Goal: Task Accomplishment & Management: Use online tool/utility

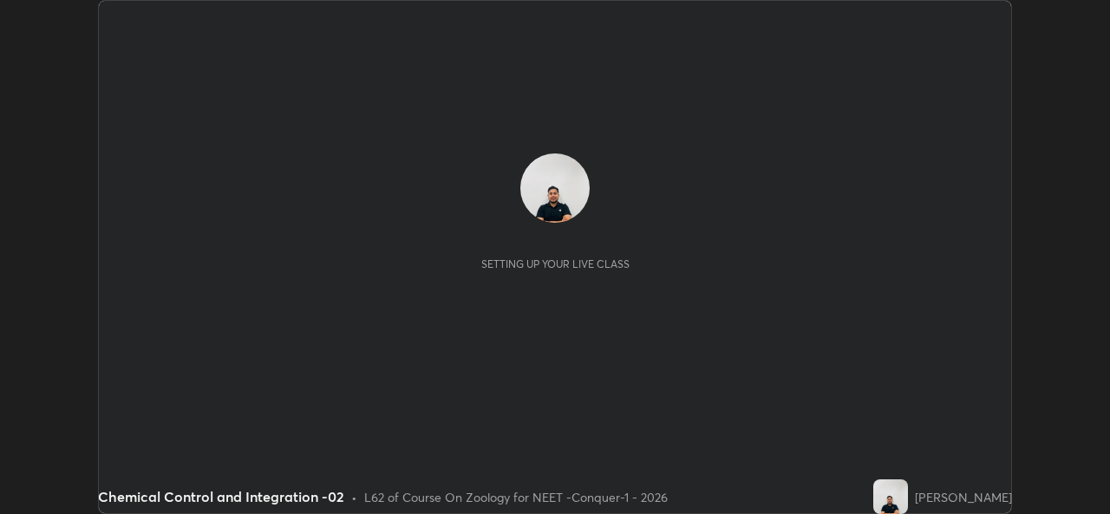
scroll to position [514, 1109]
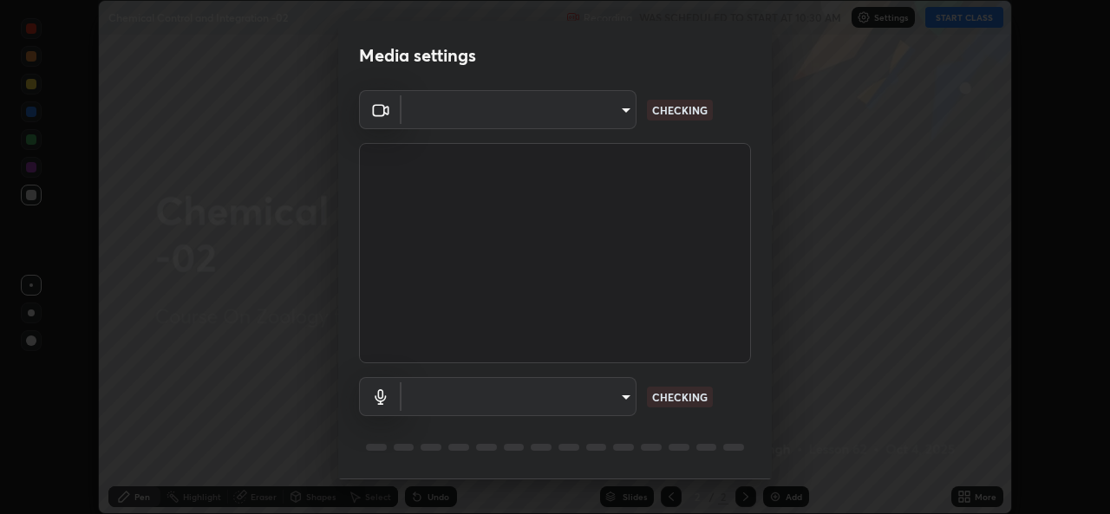
click at [611, 109] on body "Erase all Chemical Control and Integration -02 Recording WAS SCHEDULED TO START…" at bounding box center [555, 257] width 1110 height 514
type input "1f41c6c9791060f8641ac520f6899d8620682ebda803063f8a141d25c78f08ec"
type input "f295510aab7fc519ba2ff16faa6f07a5746b517eedcb4ab4bf157618f1e6795d"
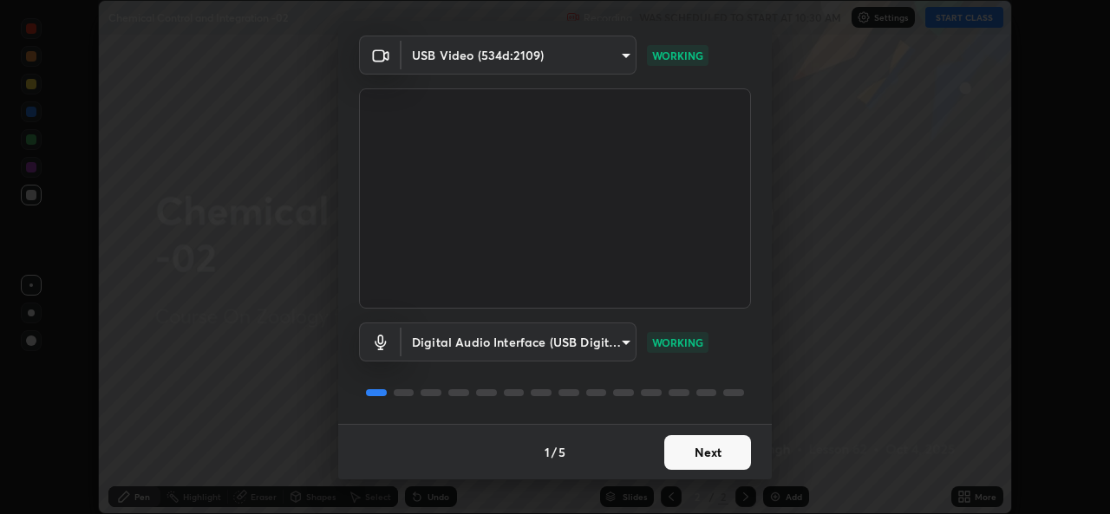
click at [706, 454] on button "Next" at bounding box center [707, 452] width 87 height 35
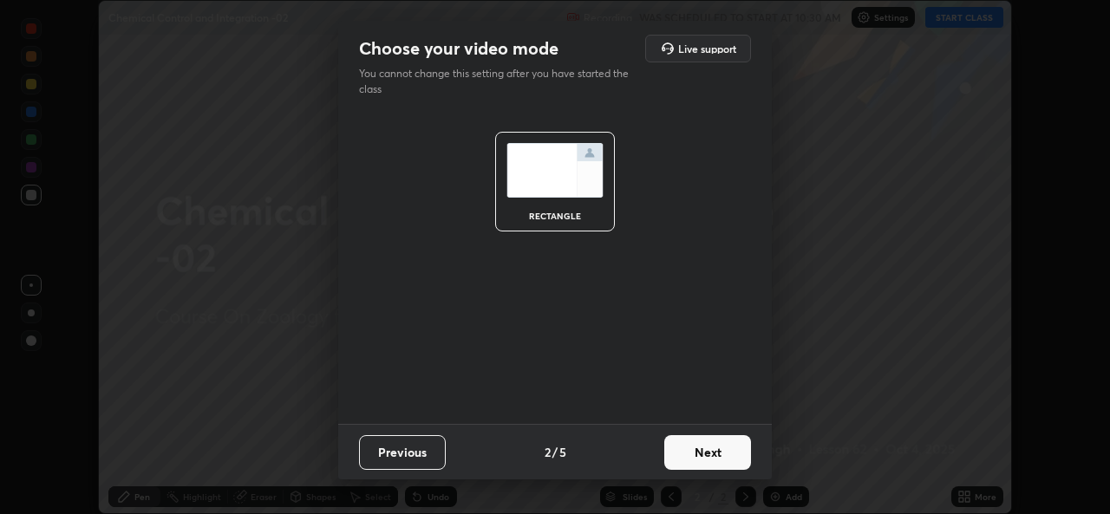
click at [726, 455] on button "Next" at bounding box center [707, 452] width 87 height 35
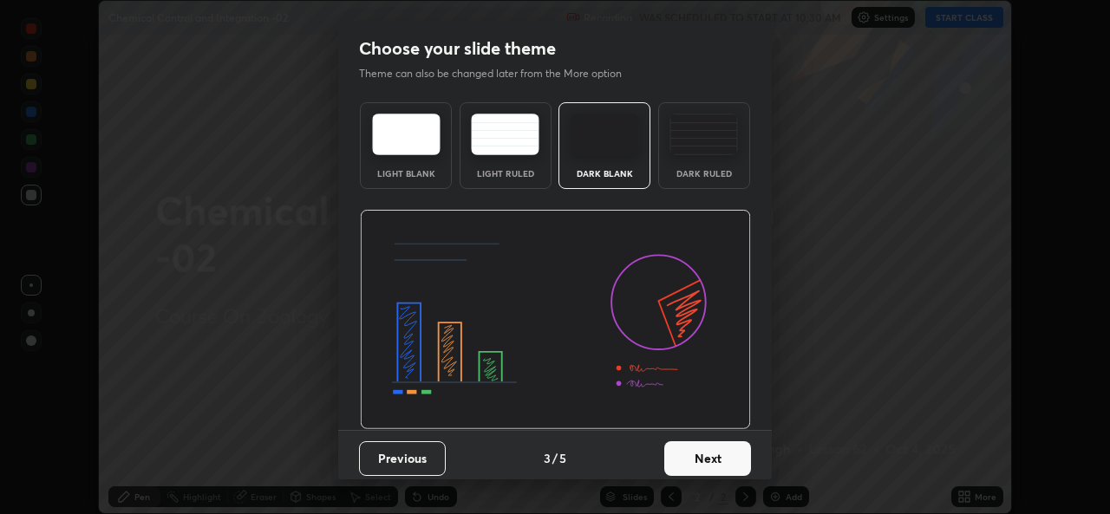
click at [735, 456] on button "Next" at bounding box center [707, 458] width 87 height 35
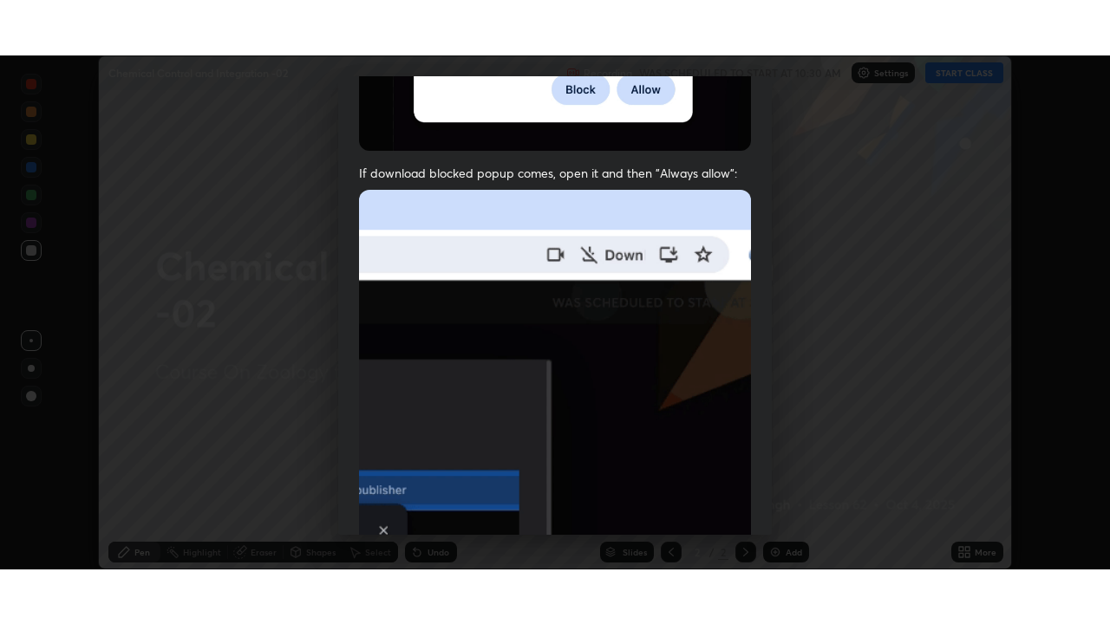
scroll to position [409, 0]
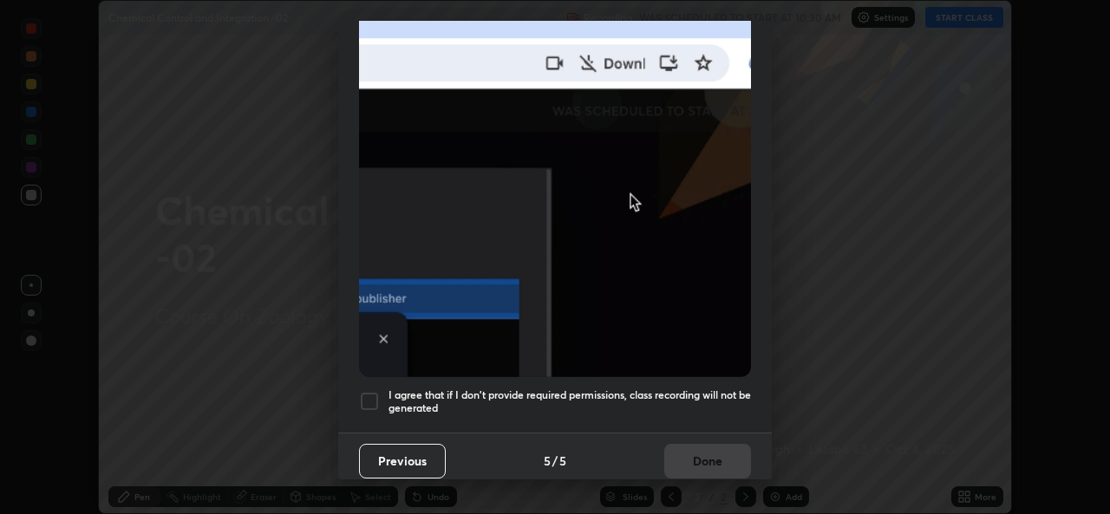
click at [375, 391] on div at bounding box center [369, 401] width 21 height 21
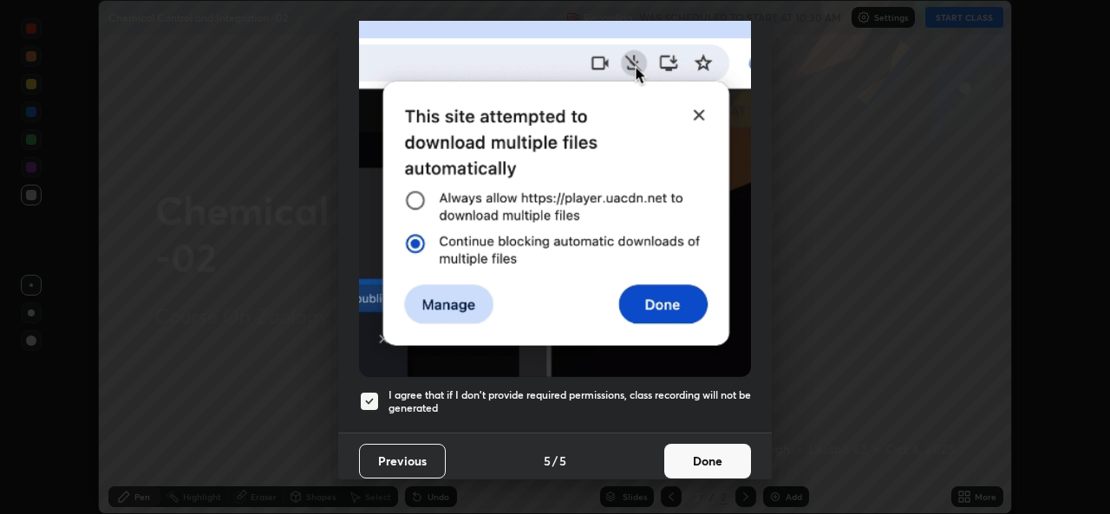
click at [712, 452] on button "Done" at bounding box center [707, 461] width 87 height 35
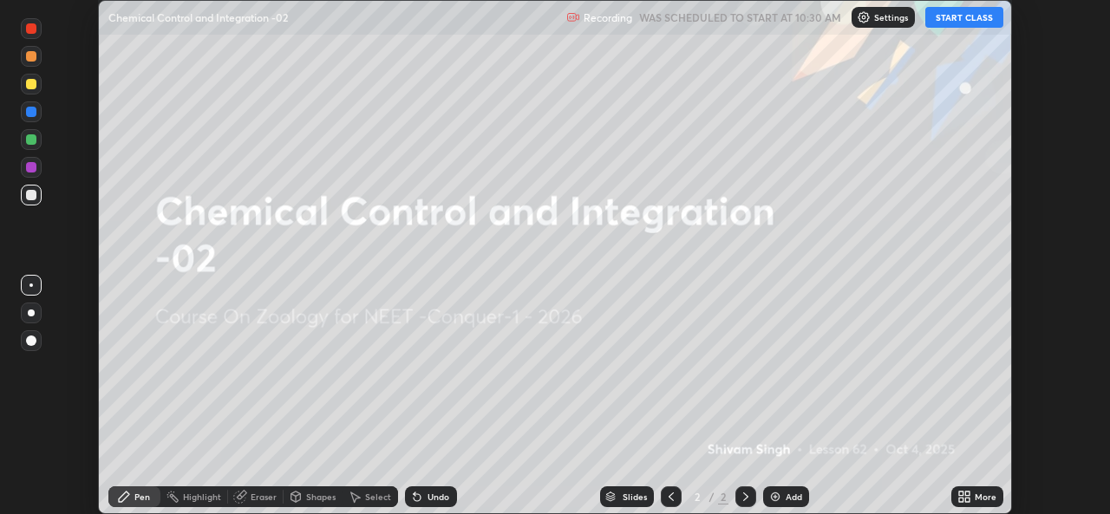
click at [967, 500] on icon at bounding box center [967, 500] width 4 height 4
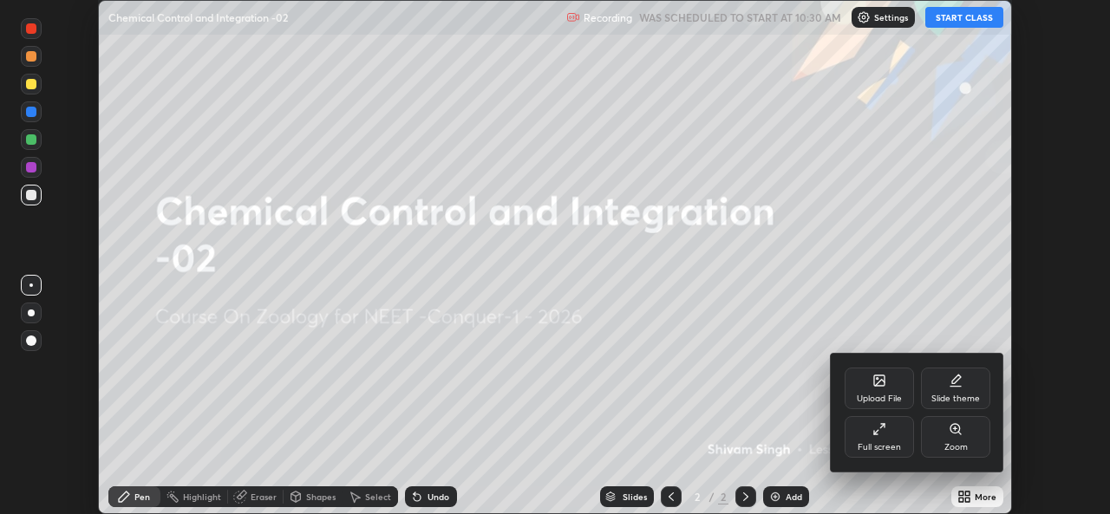
click at [886, 444] on div "Full screen" at bounding box center [879, 447] width 43 height 9
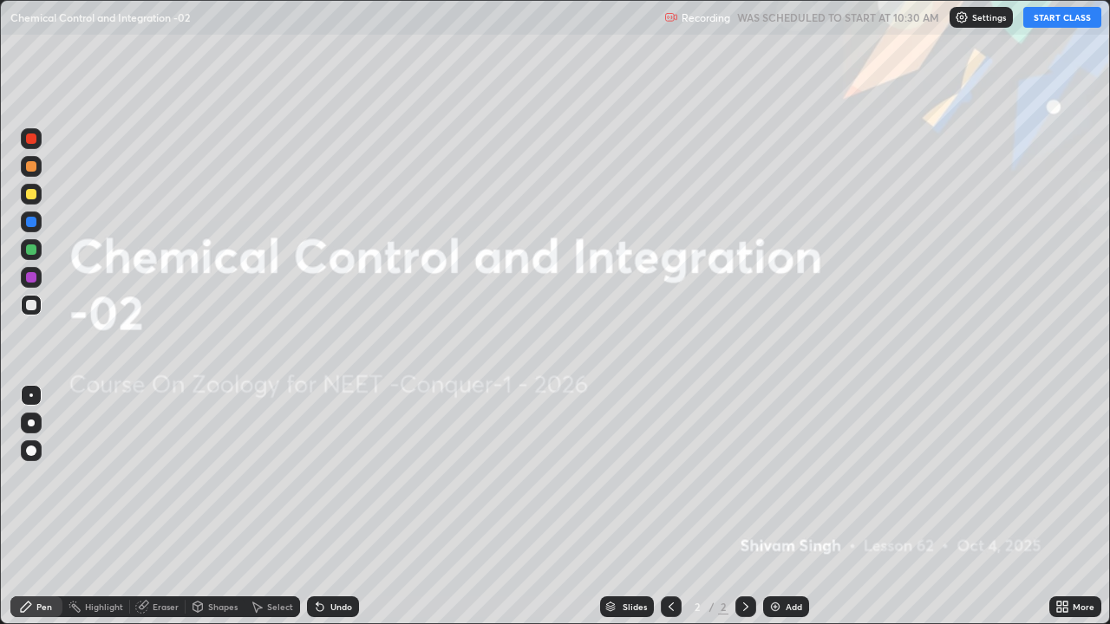
scroll to position [624, 1110]
click at [967, 20] on img at bounding box center [962, 17] width 14 height 14
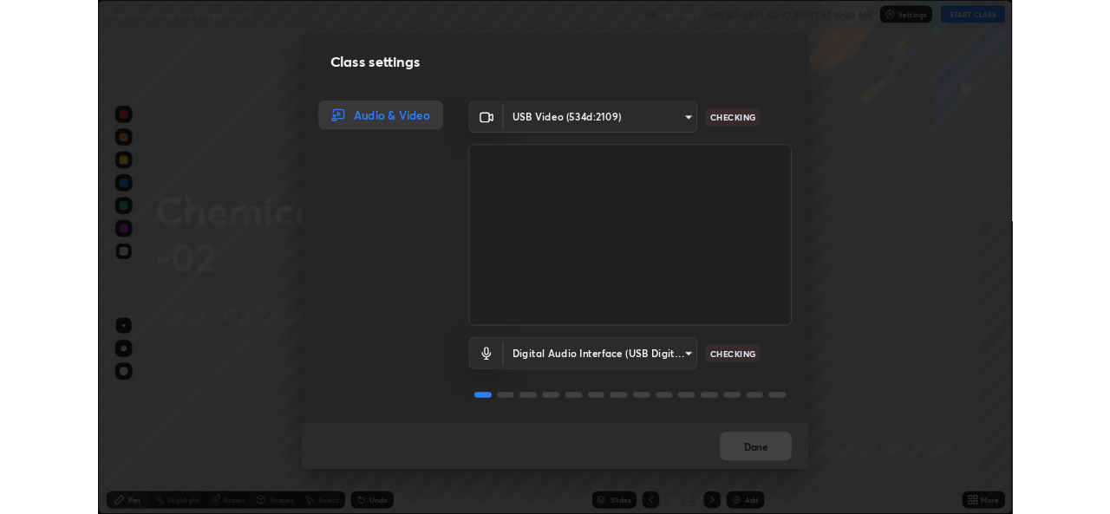
scroll to position [2, 0]
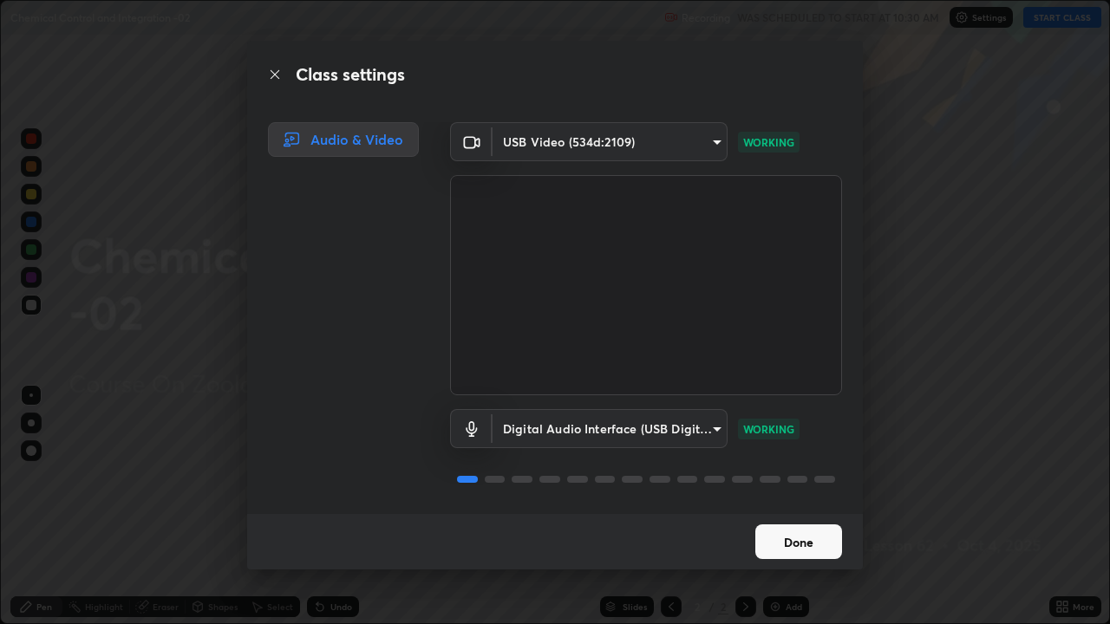
click at [802, 513] on button "Done" at bounding box center [798, 542] width 87 height 35
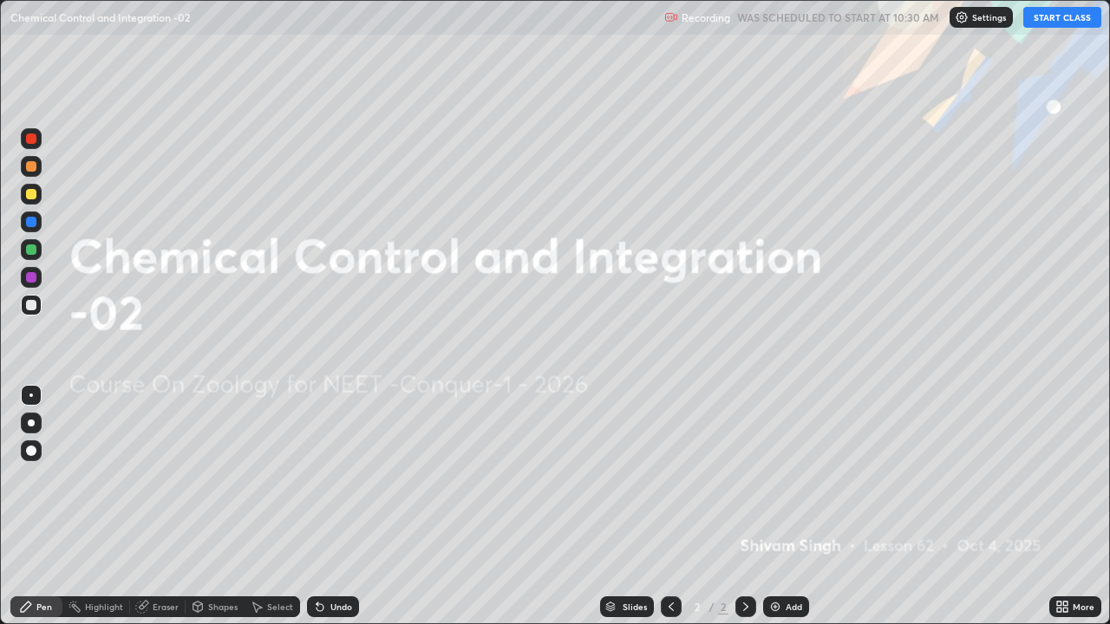
click at [1050, 20] on button "START CLASS" at bounding box center [1062, 17] width 78 height 21
click at [775, 513] on img at bounding box center [775, 607] width 14 height 14
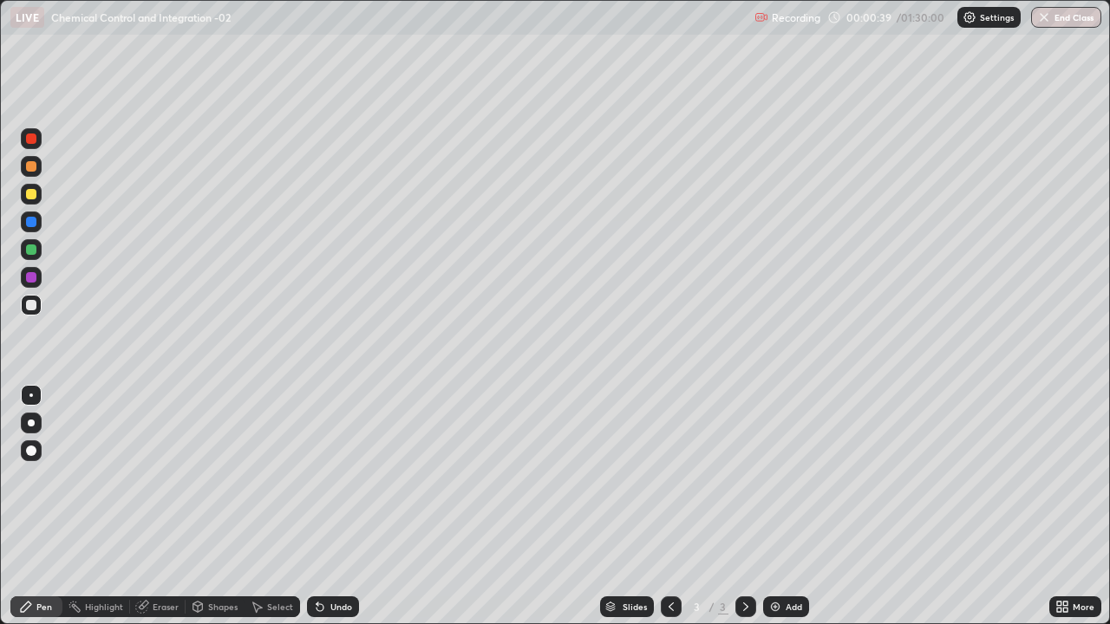
click at [1065, 513] on icon at bounding box center [1065, 604] width 4 height 4
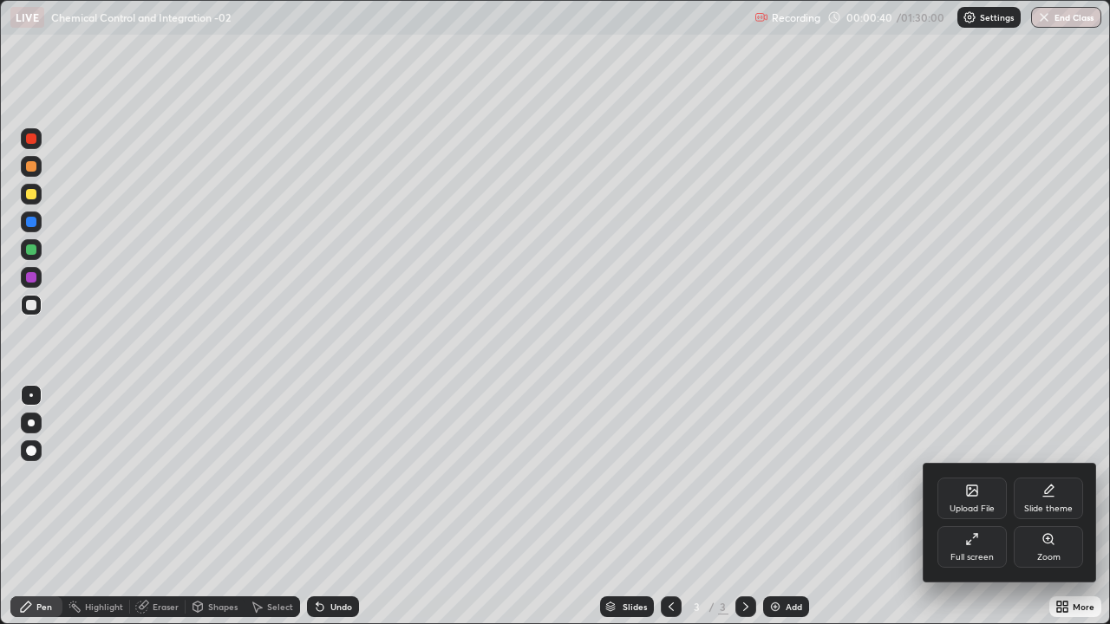
click at [981, 498] on div "Upload File" at bounding box center [972, 499] width 69 height 42
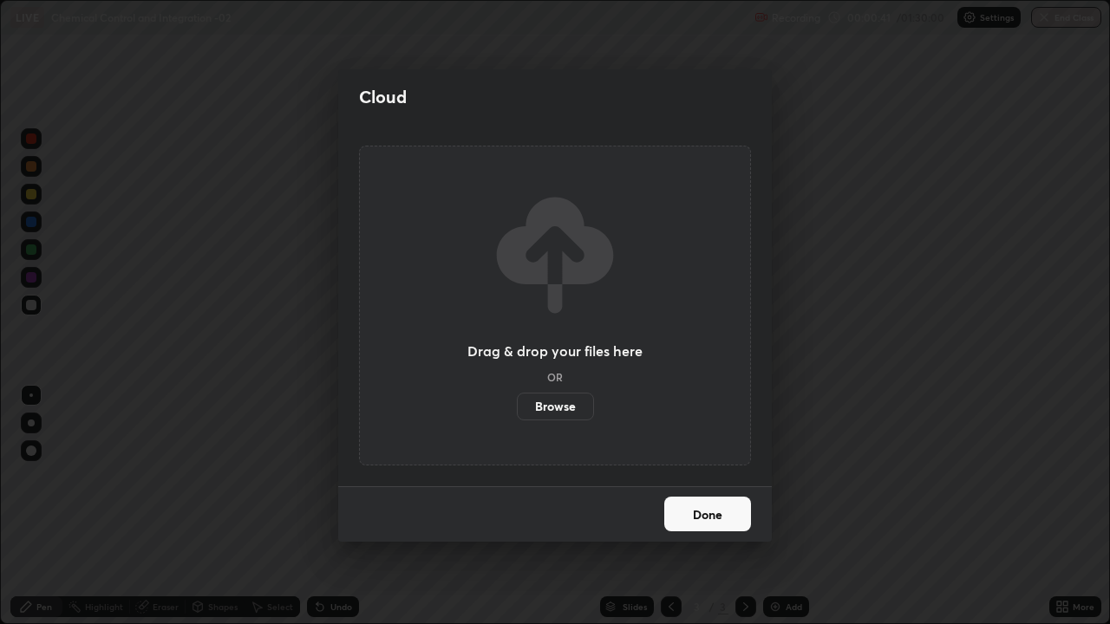
click at [562, 405] on label "Browse" at bounding box center [555, 407] width 77 height 28
click at [517, 405] on input "Browse" at bounding box center [517, 407] width 0 height 28
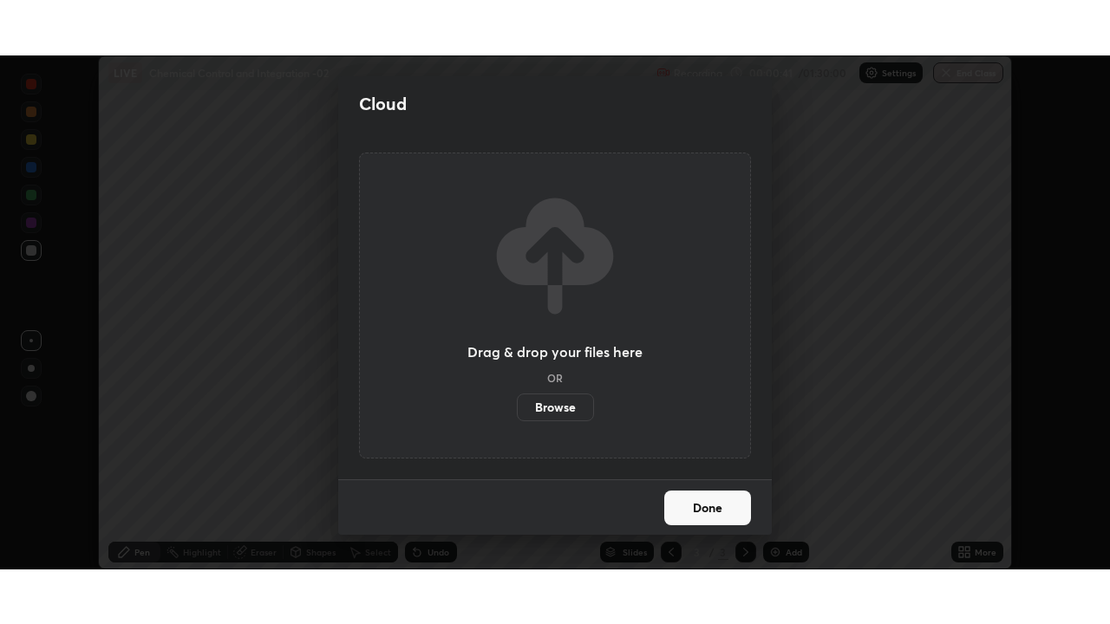
scroll to position [86219, 85623]
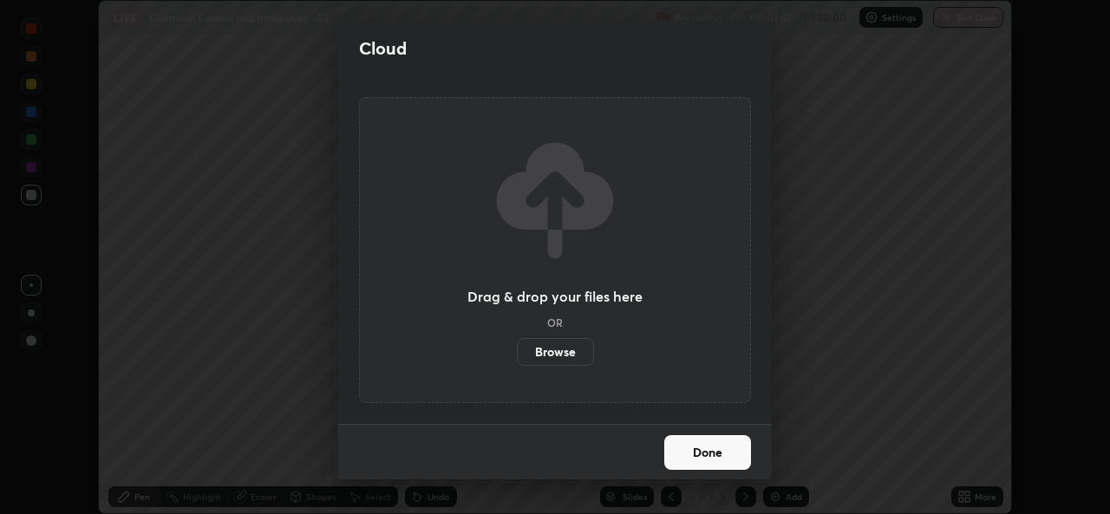
click at [572, 351] on label "Browse" at bounding box center [555, 352] width 77 height 28
click at [517, 351] on input "Browse" at bounding box center [517, 352] width 0 height 28
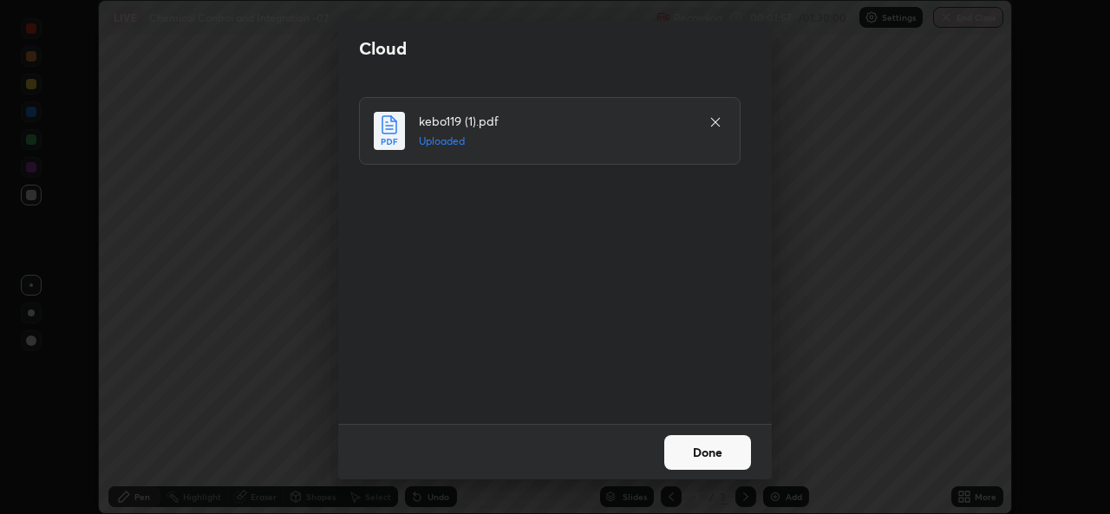
click at [708, 453] on button "Done" at bounding box center [707, 452] width 87 height 35
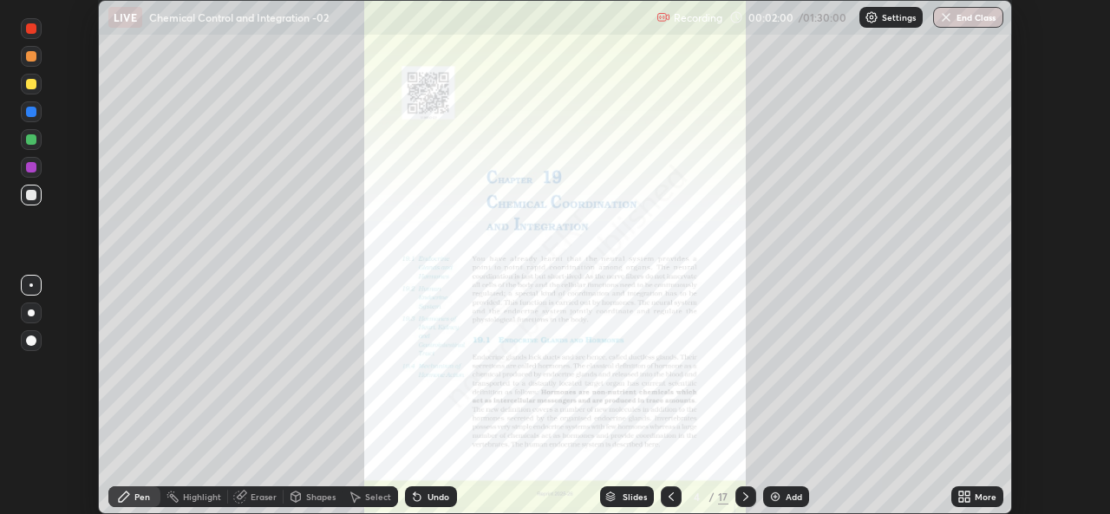
click at [966, 501] on icon at bounding box center [967, 500] width 4 height 4
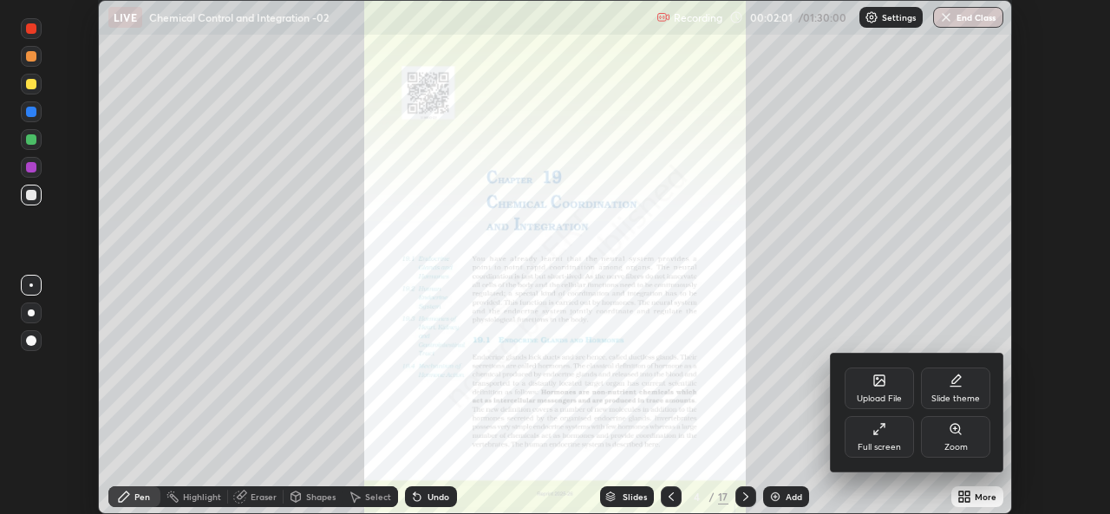
click at [879, 437] on div "Full screen" at bounding box center [879, 437] width 69 height 42
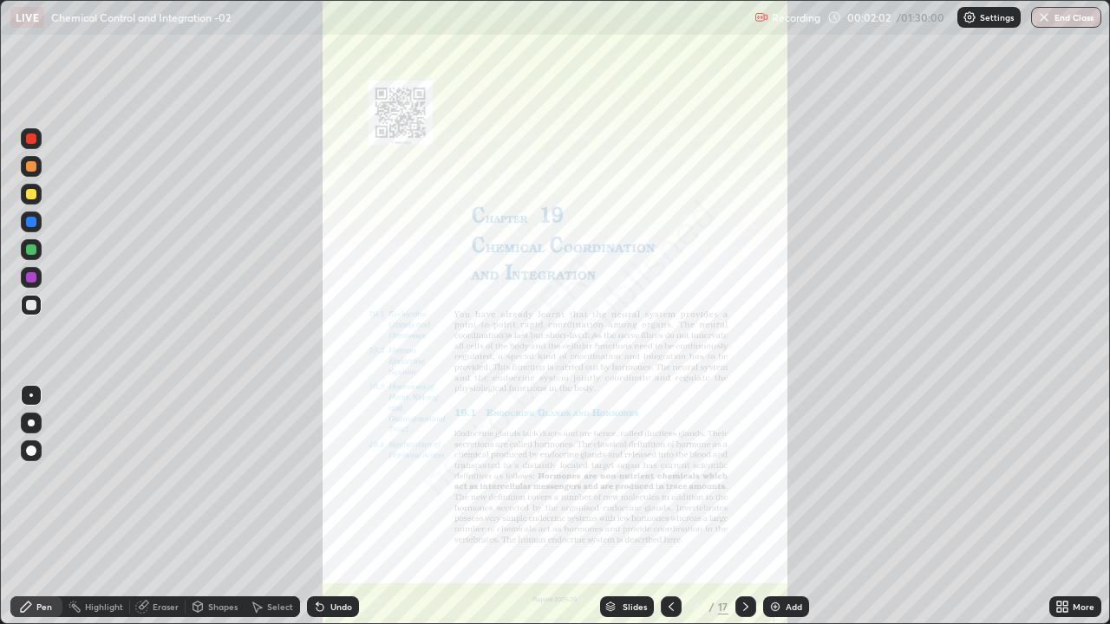
scroll to position [624, 1110]
click at [752, 513] on div at bounding box center [745, 607] width 21 height 21
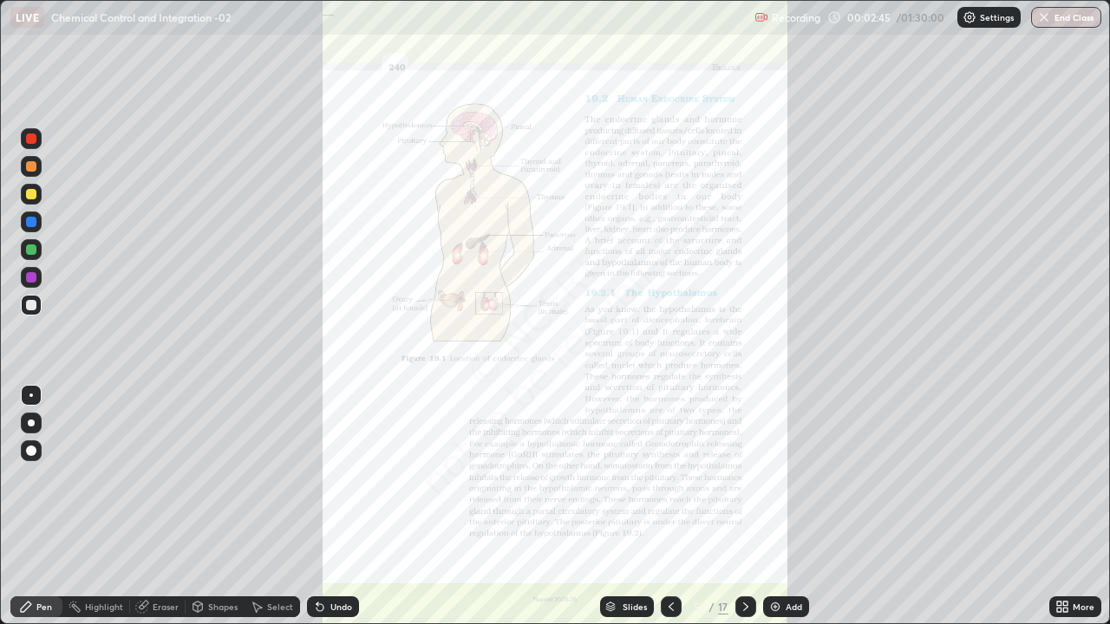
click at [744, 513] on icon at bounding box center [746, 607] width 14 height 14
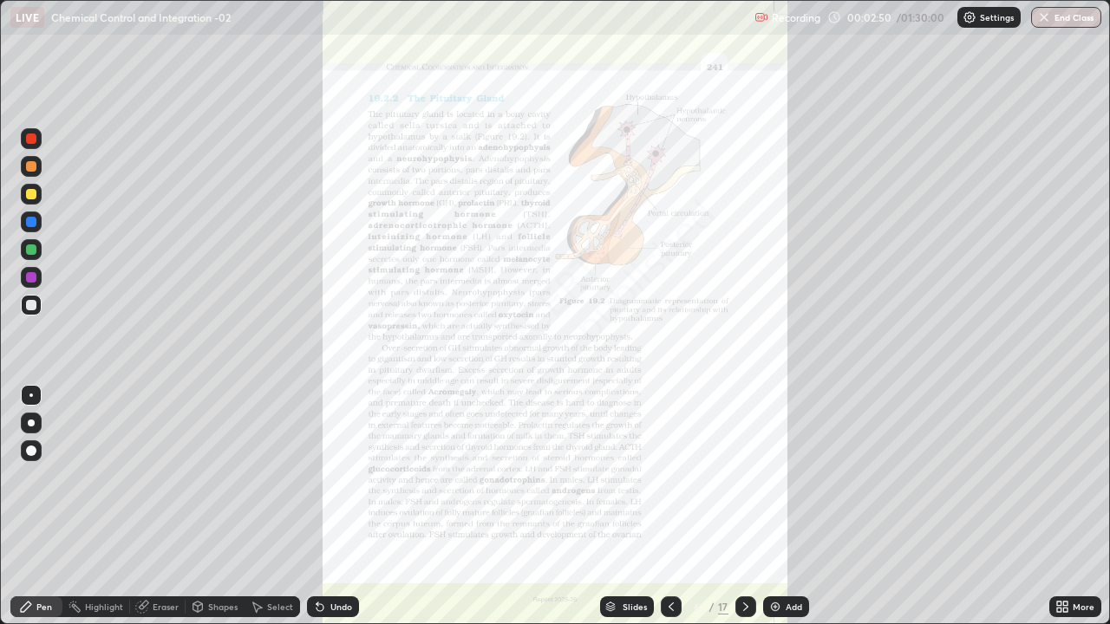
click at [29, 252] on div at bounding box center [31, 250] width 10 height 10
click at [30, 167] on div at bounding box center [31, 166] width 10 height 10
click at [672, 513] on icon at bounding box center [671, 607] width 14 height 14
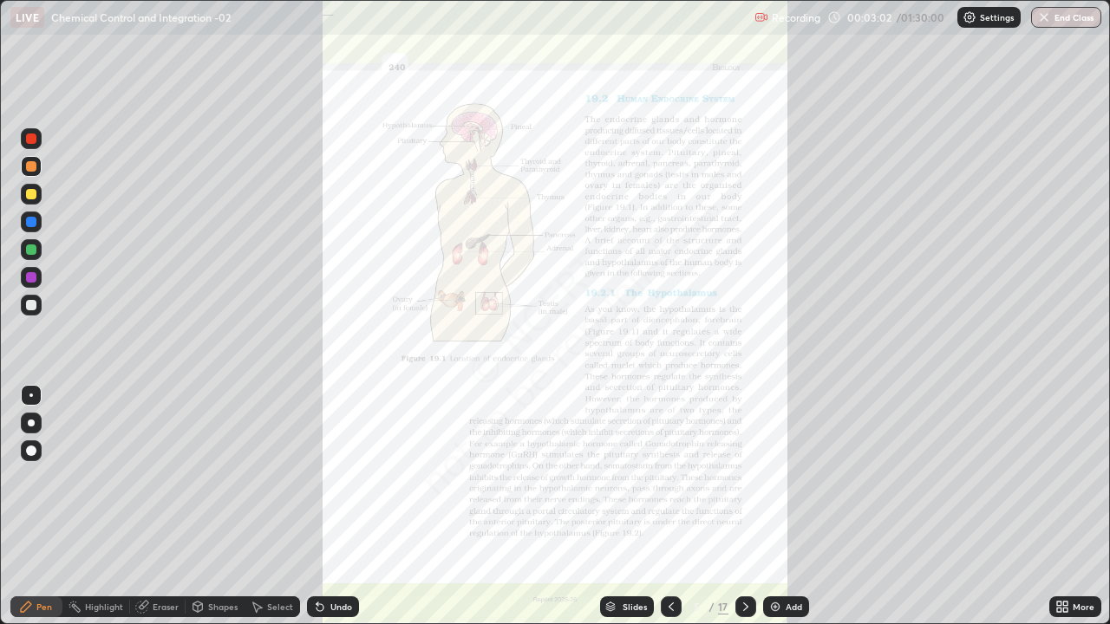
click at [772, 513] on img at bounding box center [775, 607] width 14 height 14
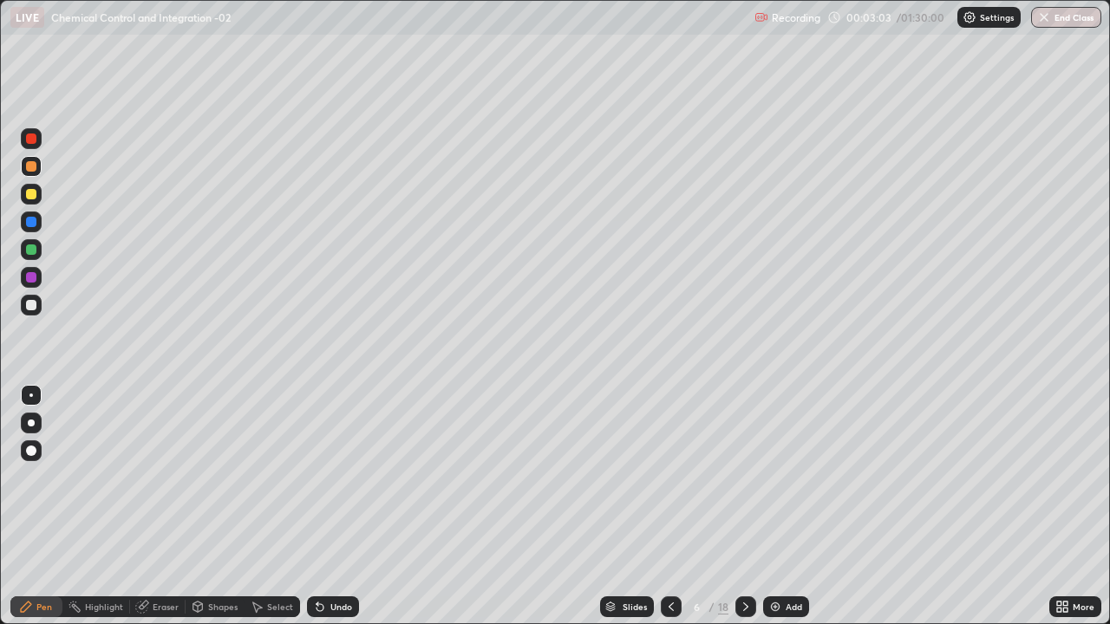
click at [30, 134] on div at bounding box center [31, 139] width 10 height 10
click at [30, 421] on div at bounding box center [31, 423] width 7 height 7
click at [29, 309] on div at bounding box center [31, 305] width 10 height 10
click at [332, 513] on div "Undo" at bounding box center [341, 607] width 22 height 9
click at [34, 190] on div at bounding box center [31, 194] width 10 height 10
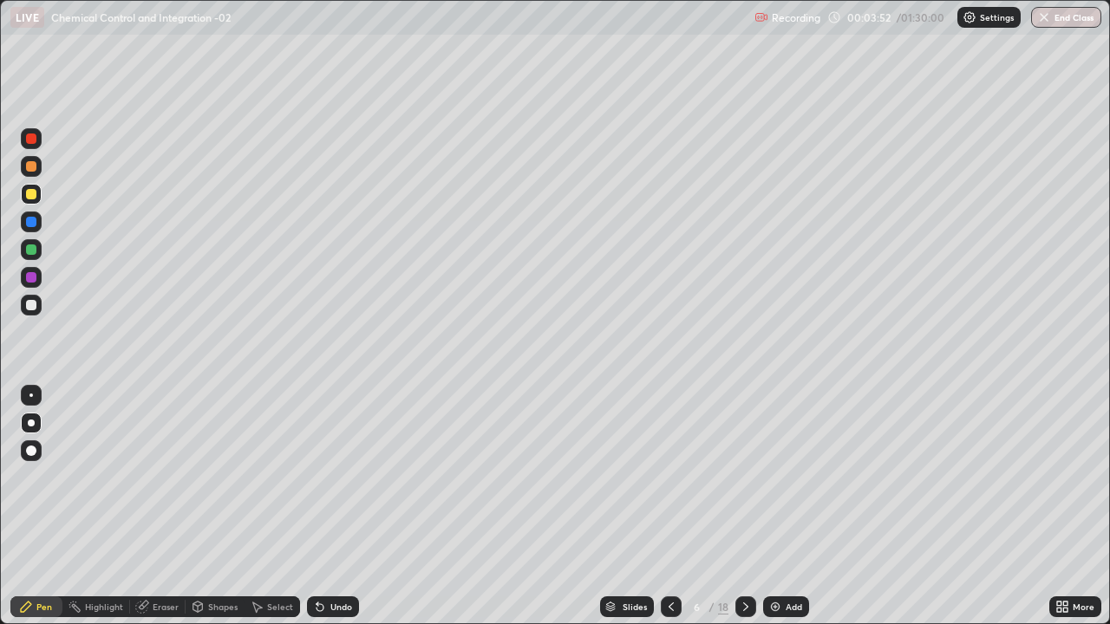
click at [34, 246] on div at bounding box center [31, 250] width 10 height 10
click at [338, 513] on div "Undo" at bounding box center [341, 607] width 22 height 9
click at [337, 513] on div "Undo" at bounding box center [341, 607] width 22 height 9
click at [336, 513] on div "Undo" at bounding box center [341, 607] width 22 height 9
click at [338, 513] on div "Undo" at bounding box center [341, 607] width 22 height 9
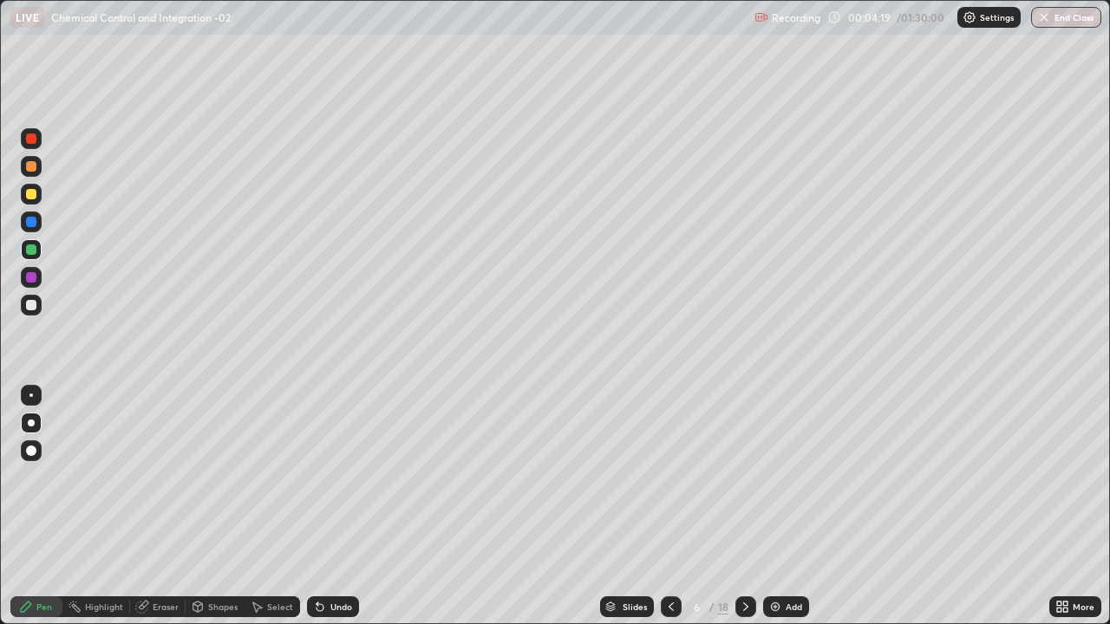
click at [31, 196] on div at bounding box center [31, 194] width 10 height 10
click at [35, 279] on div at bounding box center [31, 277] width 10 height 10
click at [32, 250] on div at bounding box center [31, 250] width 10 height 10
click at [341, 513] on div "Undo" at bounding box center [341, 607] width 22 height 9
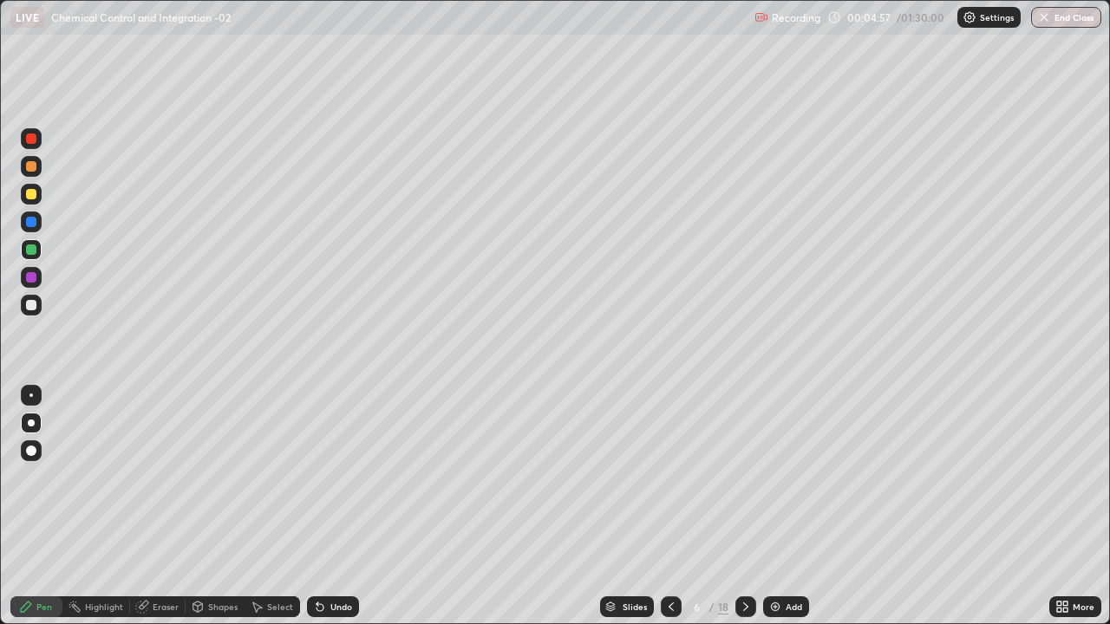
click at [343, 513] on div "Undo" at bounding box center [341, 607] width 22 height 9
click at [32, 196] on div at bounding box center [31, 194] width 10 height 10
click at [32, 305] on div at bounding box center [31, 305] width 10 height 10
click at [331, 513] on div "Undo" at bounding box center [341, 607] width 22 height 9
click at [337, 513] on div "Undo" at bounding box center [333, 607] width 52 height 21
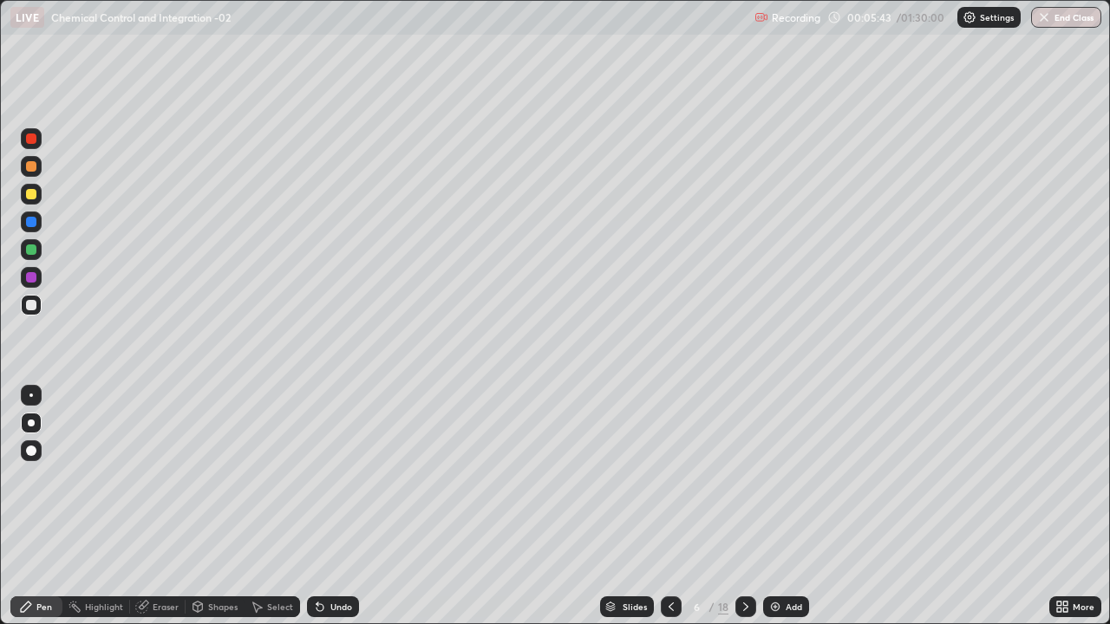
click at [338, 513] on div "Undo" at bounding box center [341, 607] width 22 height 9
click at [339, 513] on div "Undo" at bounding box center [341, 607] width 22 height 9
click at [341, 513] on div "Undo" at bounding box center [341, 607] width 22 height 9
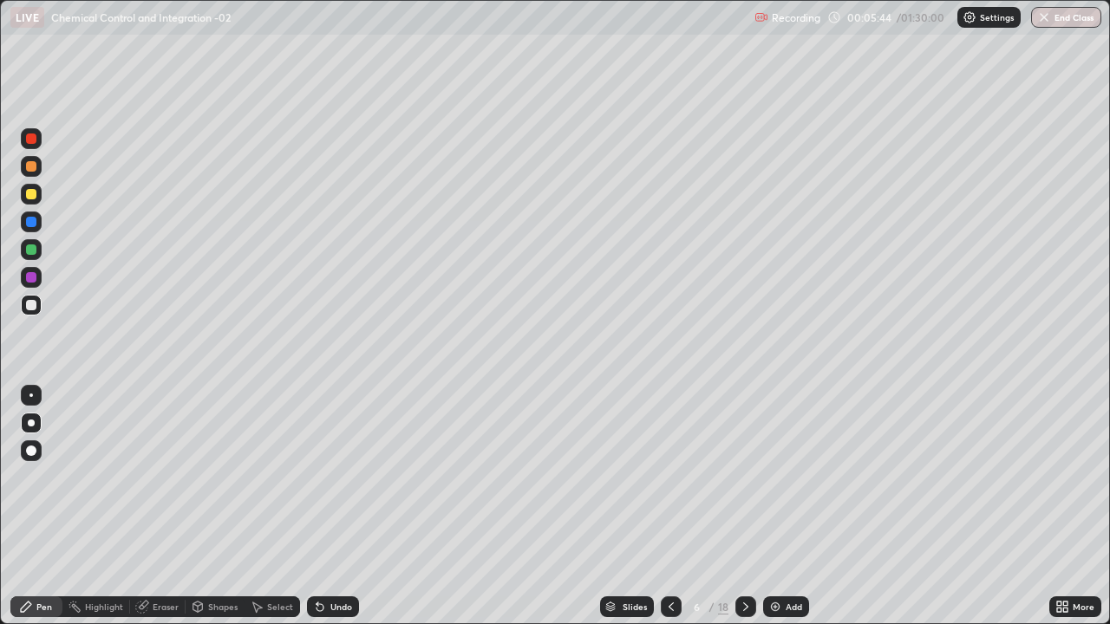
click at [341, 513] on div "Undo" at bounding box center [341, 607] width 22 height 9
click at [343, 513] on div "Undo" at bounding box center [341, 607] width 22 height 9
click at [28, 305] on div at bounding box center [31, 305] width 10 height 10
click at [30, 275] on div at bounding box center [31, 277] width 10 height 10
click at [330, 513] on div "Undo" at bounding box center [341, 607] width 22 height 9
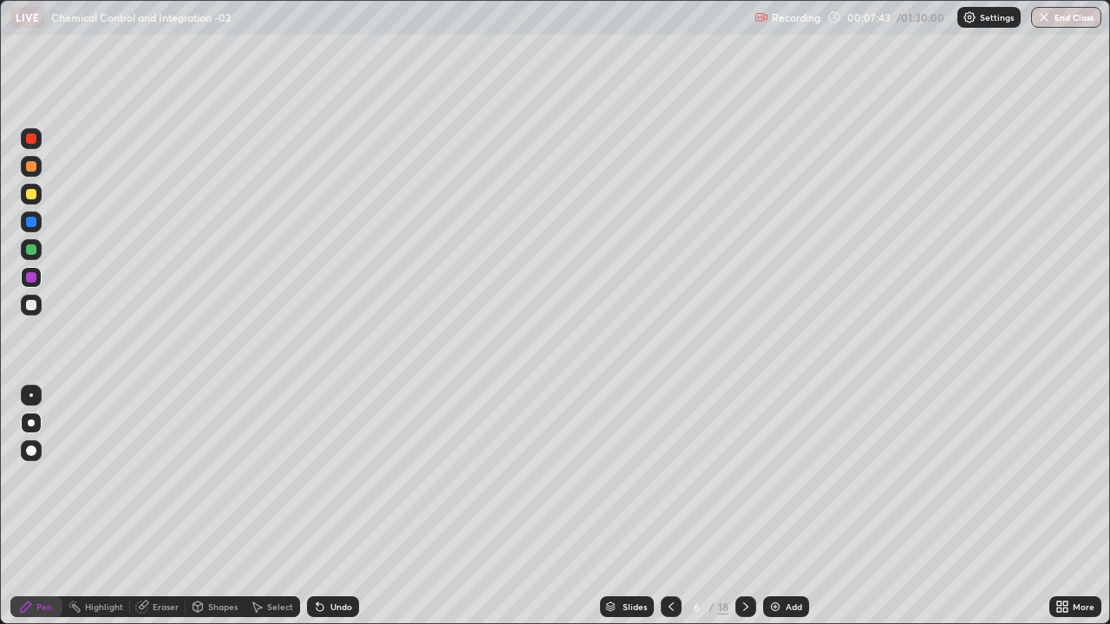
click at [331, 513] on div "Undo" at bounding box center [341, 607] width 22 height 9
click at [334, 513] on div "Undo" at bounding box center [341, 607] width 22 height 9
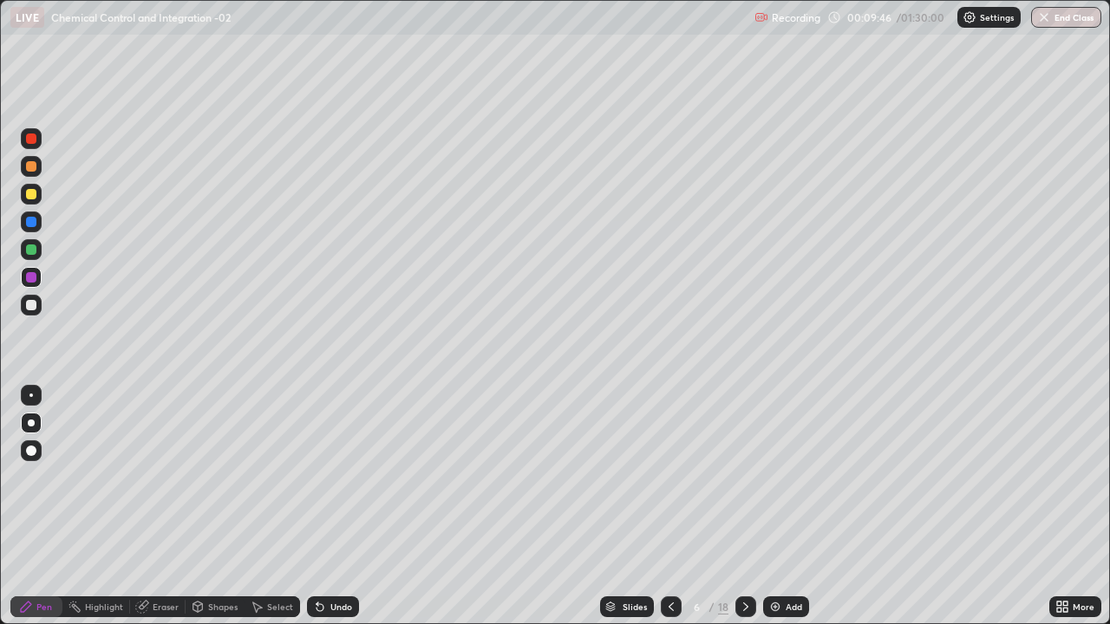
click at [773, 513] on img at bounding box center [775, 607] width 14 height 14
click at [31, 193] on div at bounding box center [31, 194] width 10 height 10
click at [32, 167] on div at bounding box center [31, 166] width 10 height 10
click at [32, 220] on div at bounding box center [31, 222] width 10 height 10
click at [32, 248] on div at bounding box center [31, 250] width 10 height 10
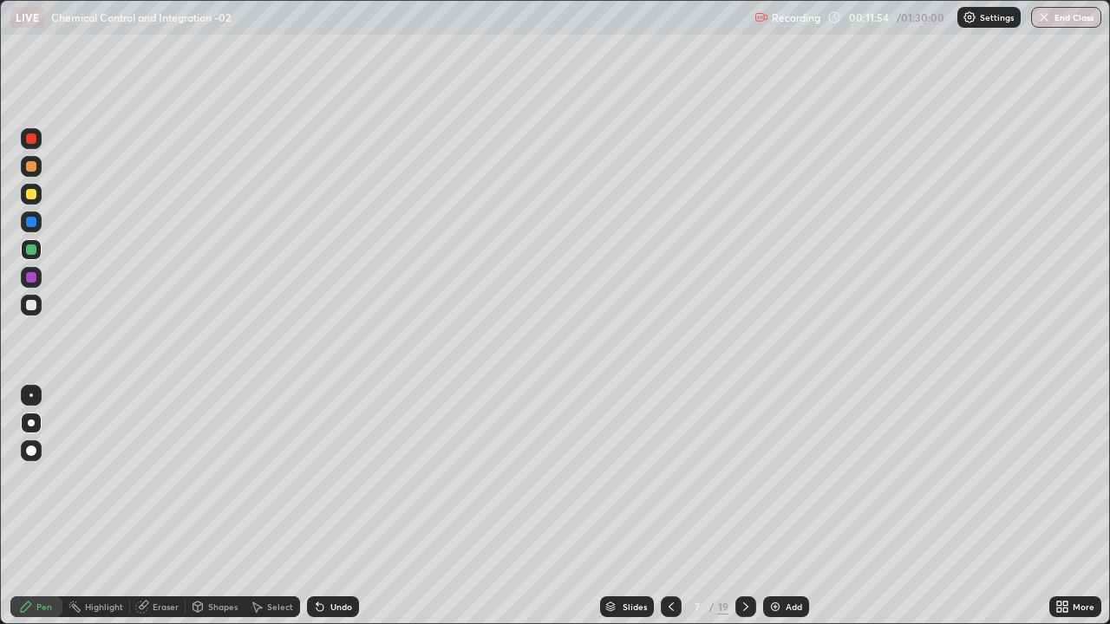
click at [29, 195] on div at bounding box center [31, 194] width 10 height 10
click at [30, 226] on div at bounding box center [31, 222] width 10 height 10
click at [34, 276] on div at bounding box center [31, 277] width 10 height 10
click at [29, 313] on div at bounding box center [31, 305] width 21 height 21
click at [751, 513] on div at bounding box center [745, 607] width 21 height 35
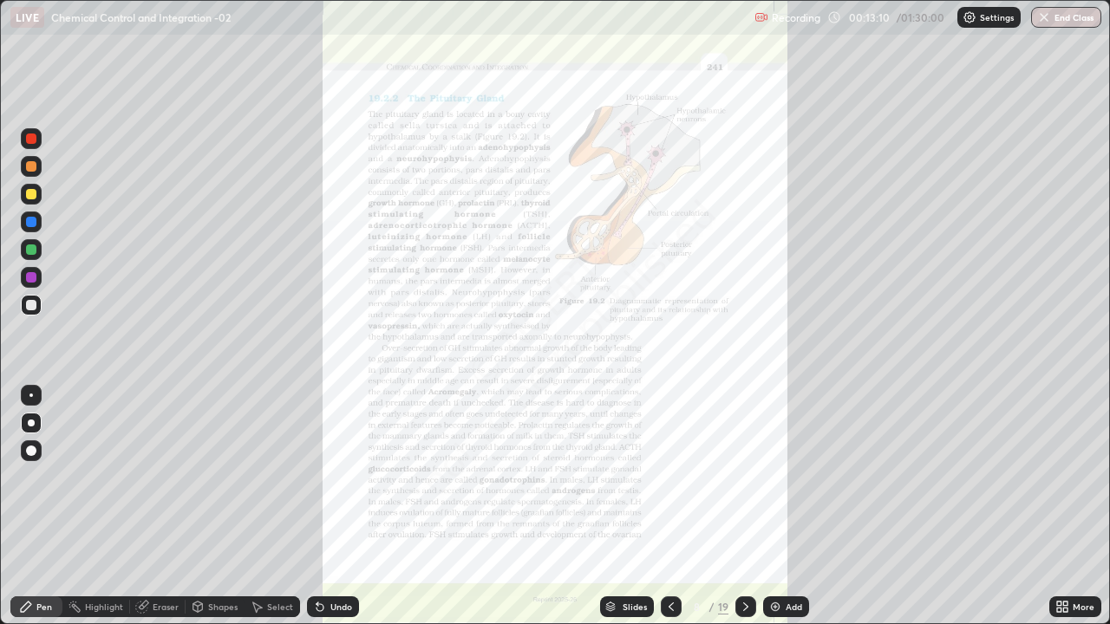
click at [678, 513] on div at bounding box center [671, 607] width 21 height 21
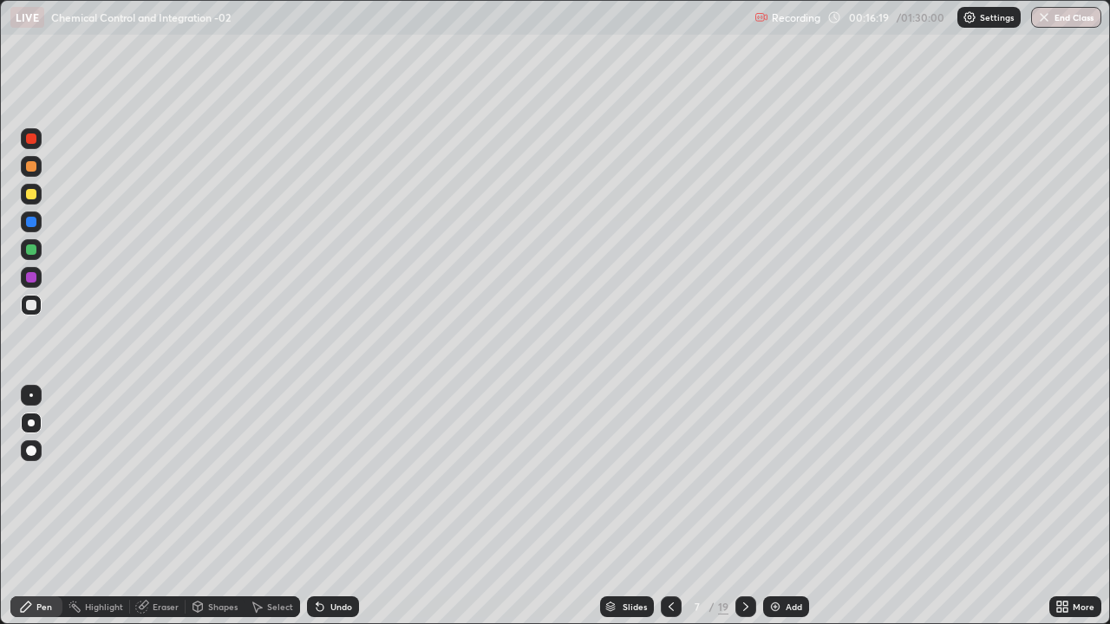
click at [775, 513] on img at bounding box center [775, 607] width 14 height 14
click at [29, 193] on div at bounding box center [31, 194] width 10 height 10
click at [29, 221] on div at bounding box center [31, 222] width 10 height 10
click at [32, 191] on div at bounding box center [31, 194] width 10 height 10
click at [36, 222] on div at bounding box center [31, 222] width 10 height 10
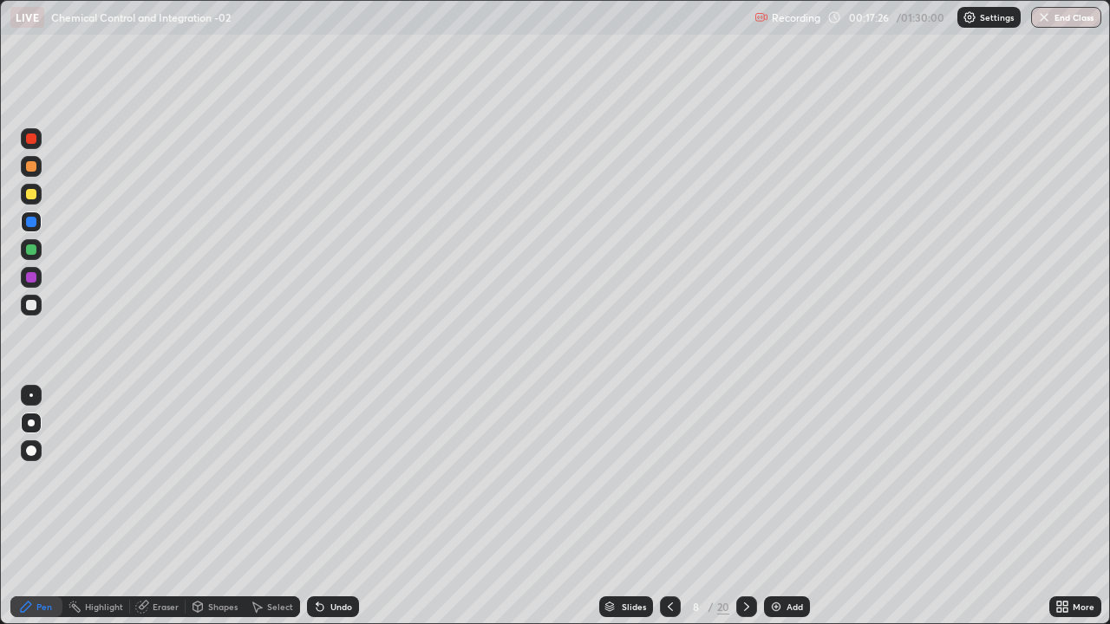
click at [33, 252] on div at bounding box center [31, 250] width 10 height 10
click at [31, 195] on div at bounding box center [31, 194] width 10 height 10
click at [35, 281] on div at bounding box center [31, 277] width 10 height 10
click at [34, 305] on div at bounding box center [31, 305] width 10 height 10
click at [32, 281] on div at bounding box center [31, 277] width 10 height 10
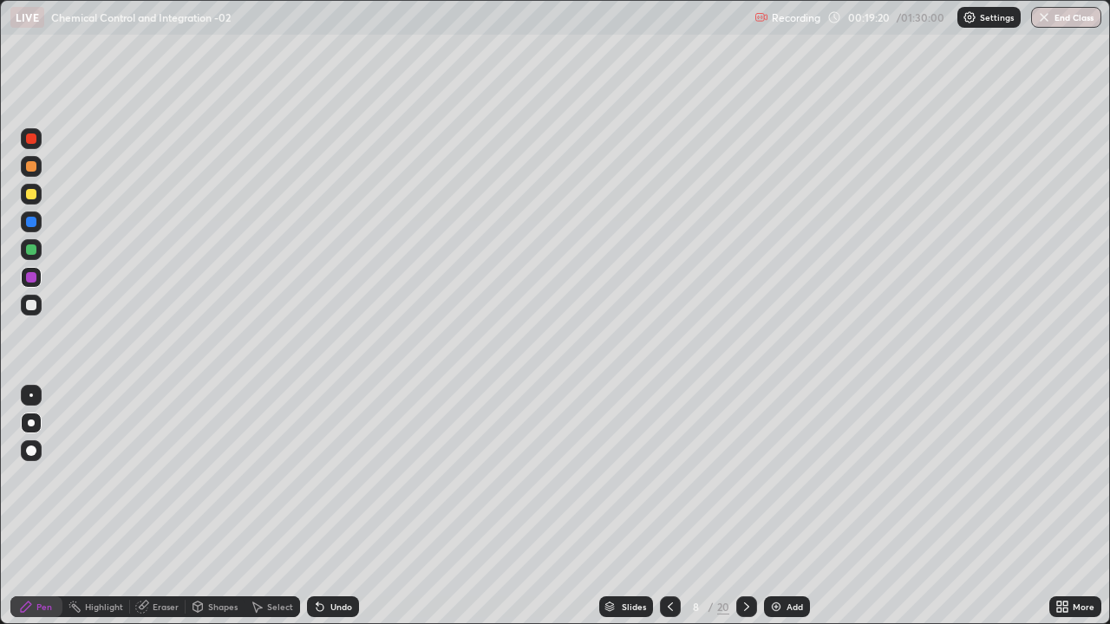
click at [33, 254] on div at bounding box center [31, 250] width 10 height 10
click at [33, 222] on div at bounding box center [31, 222] width 10 height 10
click at [775, 513] on img at bounding box center [776, 607] width 14 height 14
click at [33, 195] on div at bounding box center [31, 194] width 10 height 10
click at [33, 218] on div at bounding box center [31, 222] width 10 height 10
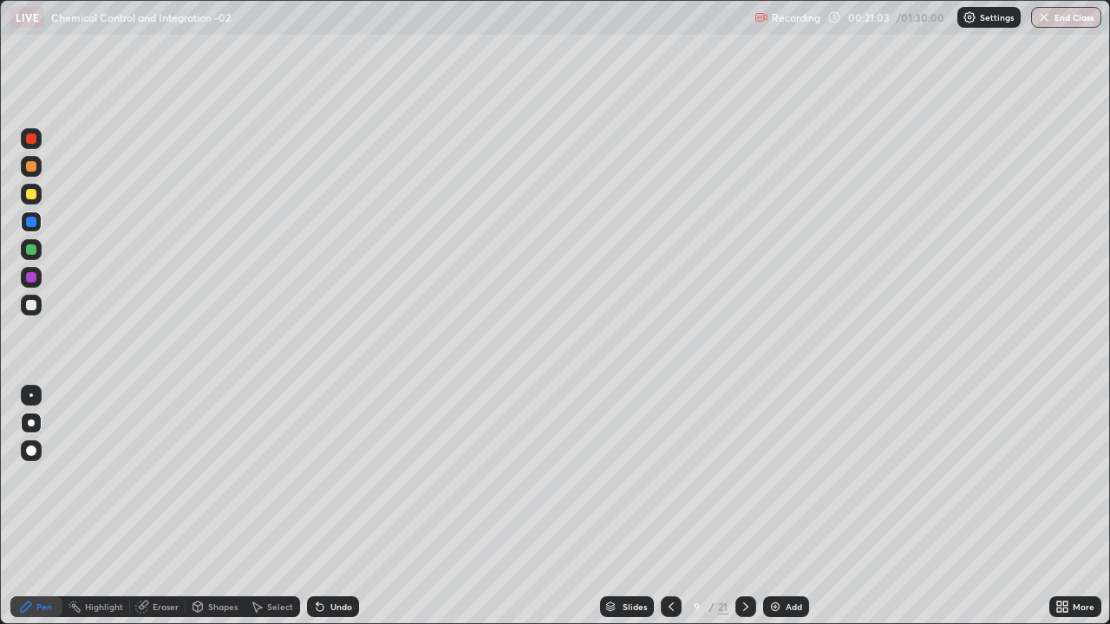
click at [37, 166] on div at bounding box center [31, 166] width 21 height 21
click at [29, 220] on div at bounding box center [31, 222] width 10 height 10
click at [32, 252] on div at bounding box center [31, 250] width 10 height 10
click at [31, 219] on div at bounding box center [31, 222] width 10 height 10
click at [32, 305] on div at bounding box center [31, 305] width 10 height 10
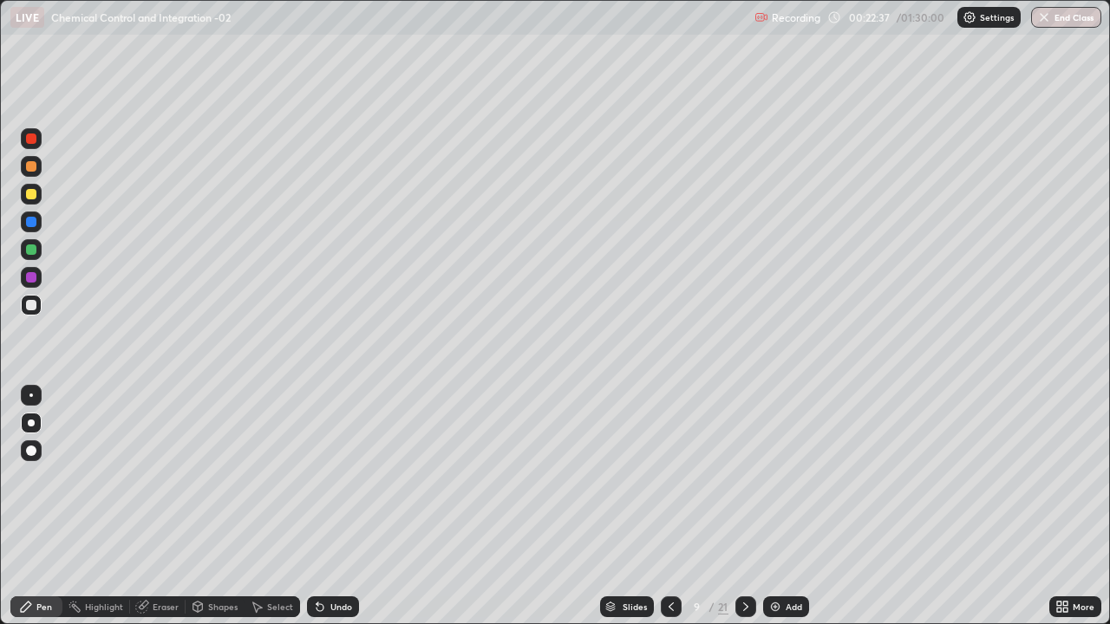
click at [31, 278] on div at bounding box center [31, 277] width 10 height 10
click at [30, 298] on div at bounding box center [31, 305] width 21 height 21
click at [31, 279] on div at bounding box center [31, 277] width 10 height 10
click at [324, 513] on div "Undo" at bounding box center [333, 607] width 52 height 21
click at [325, 513] on div "Undo" at bounding box center [333, 607] width 52 height 21
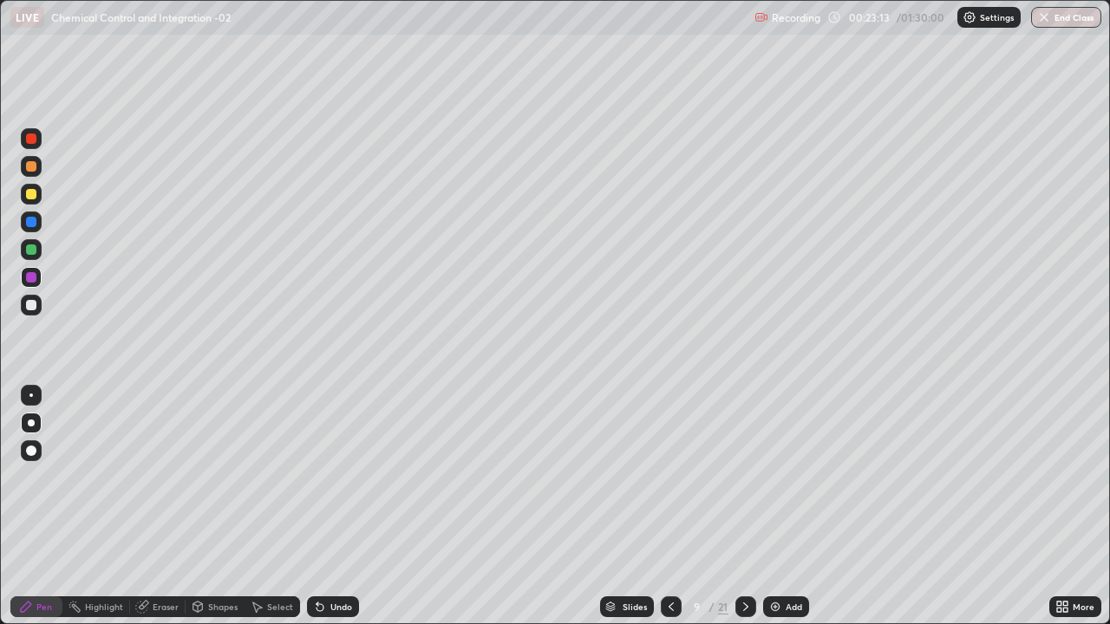
click at [332, 513] on div "Undo" at bounding box center [341, 607] width 22 height 9
click at [334, 513] on div "Undo" at bounding box center [341, 607] width 22 height 9
click at [337, 513] on div "Undo" at bounding box center [341, 607] width 22 height 9
click at [26, 252] on div at bounding box center [31, 250] width 10 height 10
click at [29, 305] on div at bounding box center [31, 305] width 10 height 10
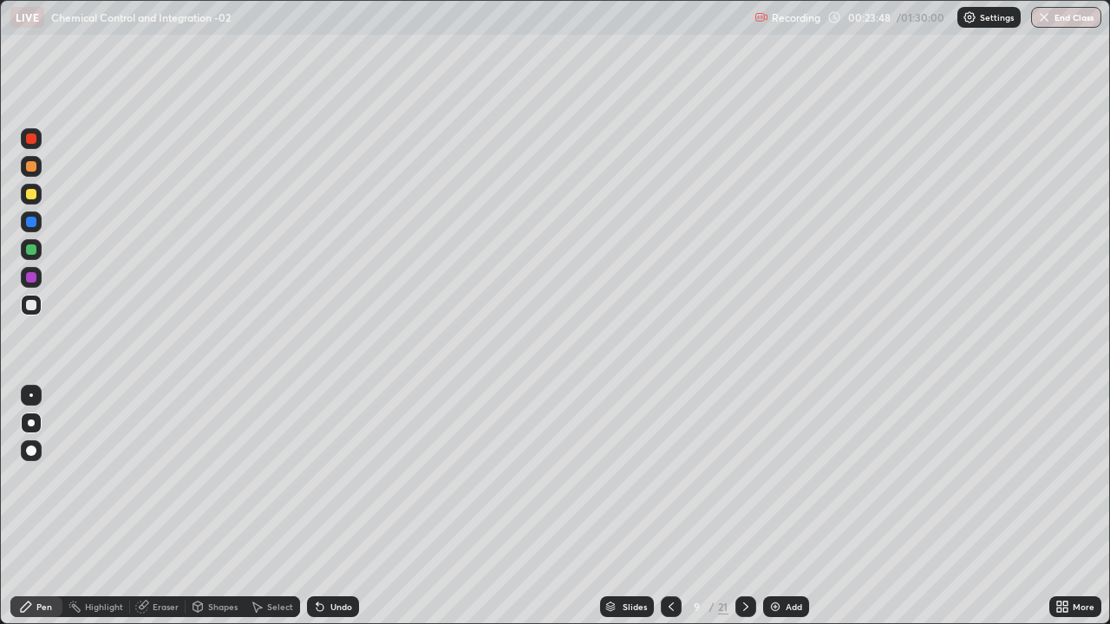
click at [333, 513] on div "Undo" at bounding box center [341, 607] width 22 height 9
click at [327, 513] on div "Undo" at bounding box center [333, 607] width 52 height 21
click at [332, 513] on div "Undo" at bounding box center [341, 607] width 22 height 9
click at [336, 513] on div "Undo" at bounding box center [341, 607] width 22 height 9
click at [34, 251] on div at bounding box center [31, 250] width 10 height 10
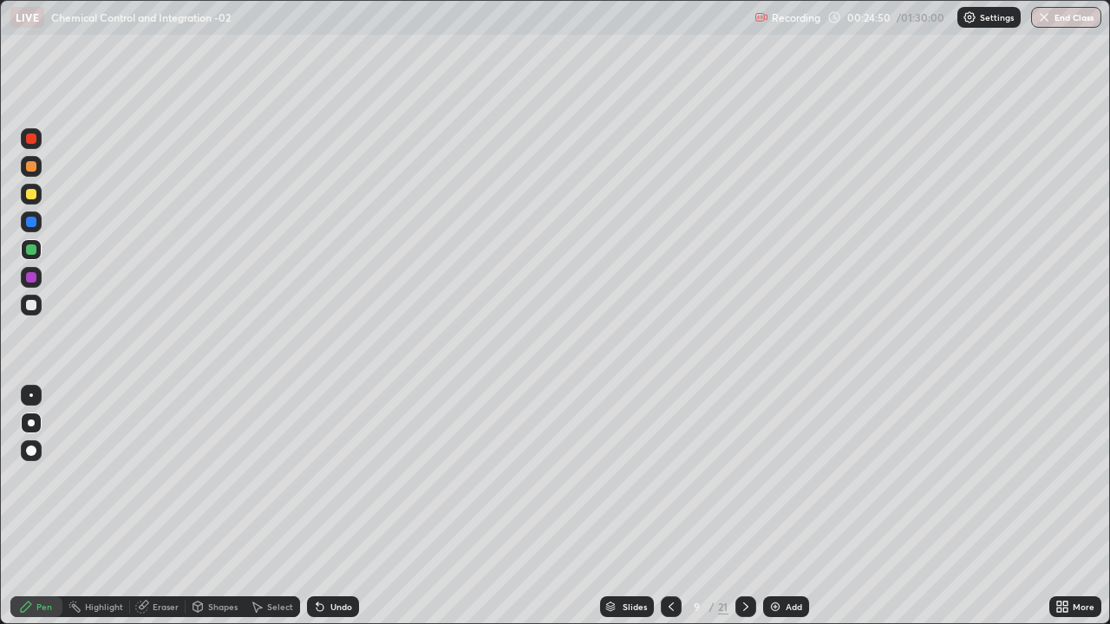
click at [670, 513] on icon at bounding box center [671, 607] width 14 height 14
click at [744, 513] on icon at bounding box center [746, 607] width 14 height 14
click at [775, 513] on img at bounding box center [775, 607] width 14 height 14
click at [32, 164] on div at bounding box center [31, 166] width 10 height 10
click at [32, 277] on div at bounding box center [31, 277] width 10 height 10
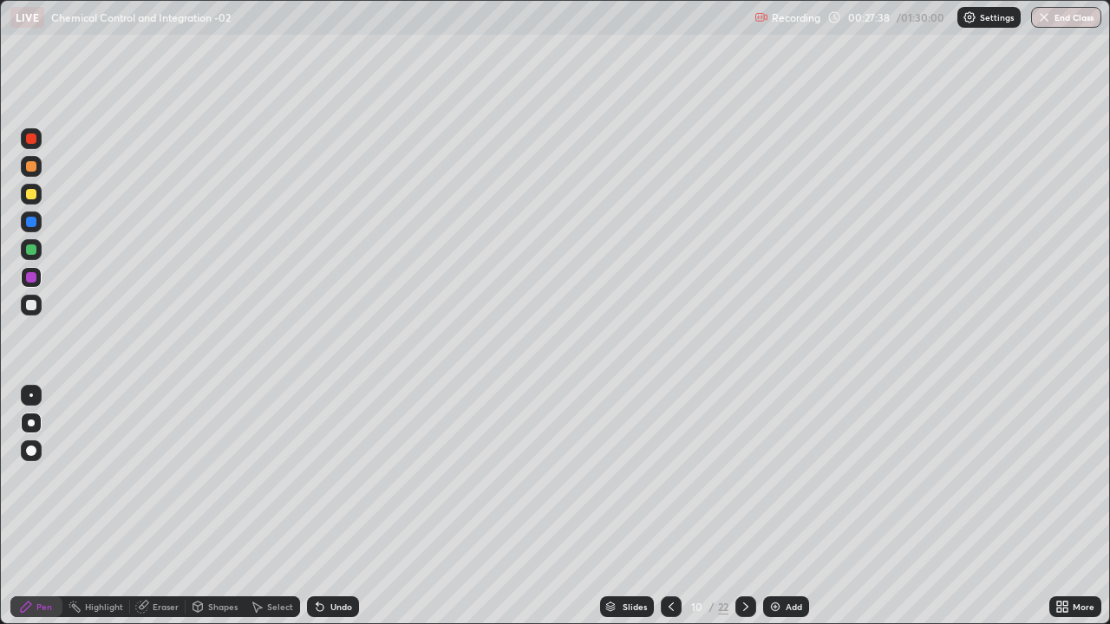
click at [32, 251] on div at bounding box center [31, 250] width 10 height 10
click at [30, 166] on div at bounding box center [31, 166] width 10 height 10
click at [29, 193] on div at bounding box center [31, 194] width 10 height 10
click at [32, 249] on div at bounding box center [31, 250] width 10 height 10
click at [34, 304] on div at bounding box center [31, 305] width 10 height 10
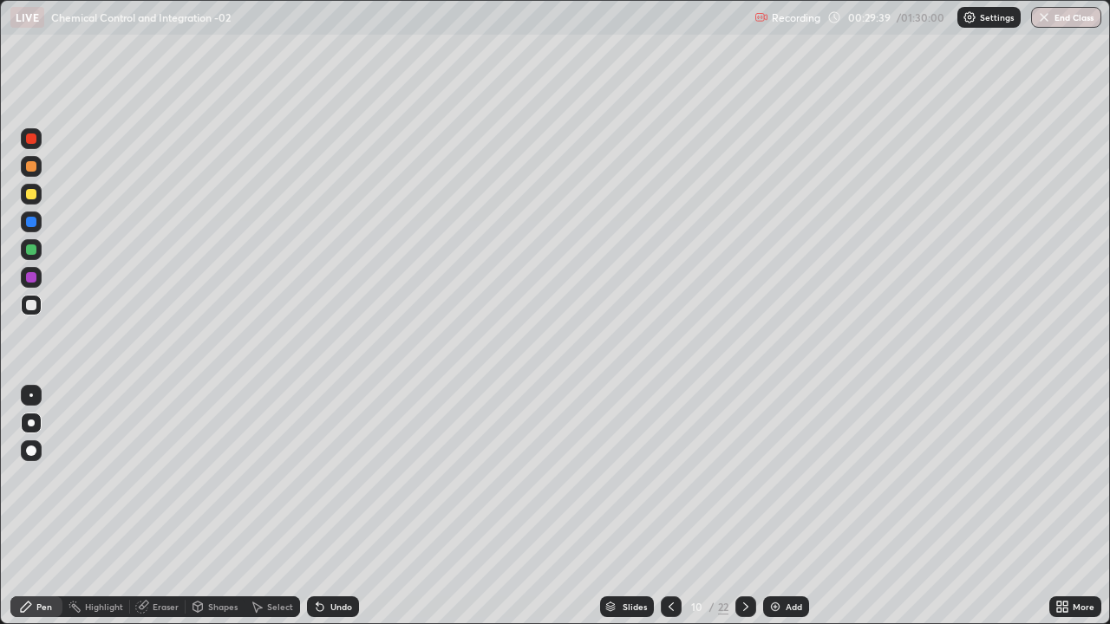
click at [30, 252] on div at bounding box center [31, 250] width 10 height 10
click at [31, 280] on div at bounding box center [31, 277] width 10 height 10
click at [772, 513] on img at bounding box center [775, 607] width 14 height 14
click at [33, 193] on div at bounding box center [31, 194] width 10 height 10
click at [208, 513] on div "Shapes" at bounding box center [222, 607] width 29 height 9
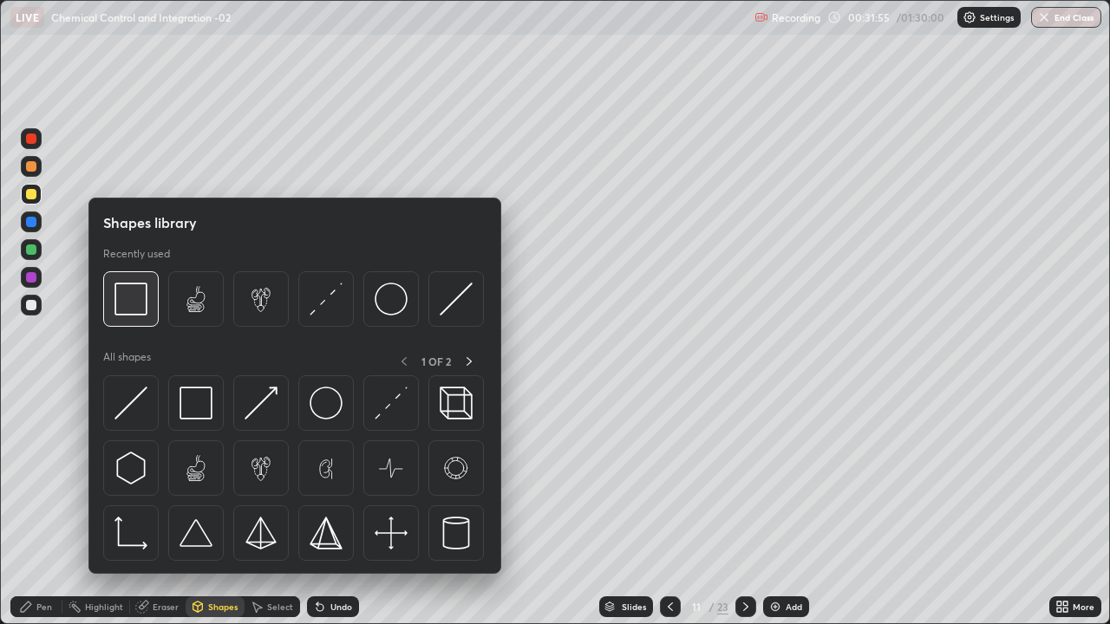
click at [136, 291] on img at bounding box center [130, 299] width 33 height 33
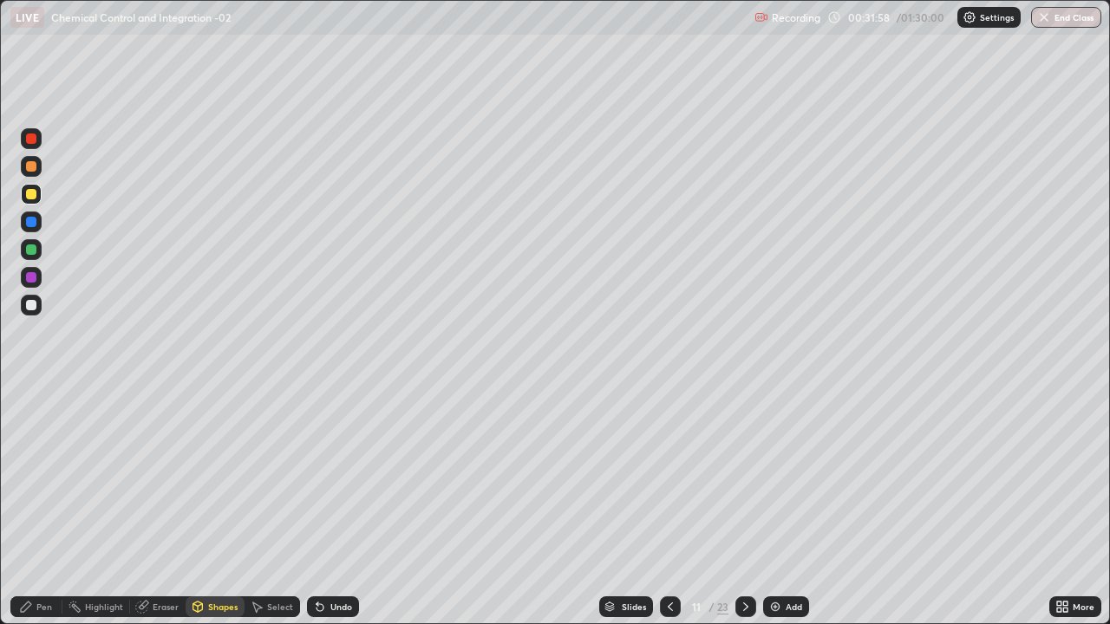
click at [34, 219] on div at bounding box center [31, 222] width 10 height 10
click at [31, 249] on div at bounding box center [31, 250] width 10 height 10
click at [35, 513] on div "Pen" at bounding box center [36, 607] width 52 height 21
click at [331, 513] on div "Undo" at bounding box center [341, 607] width 22 height 9
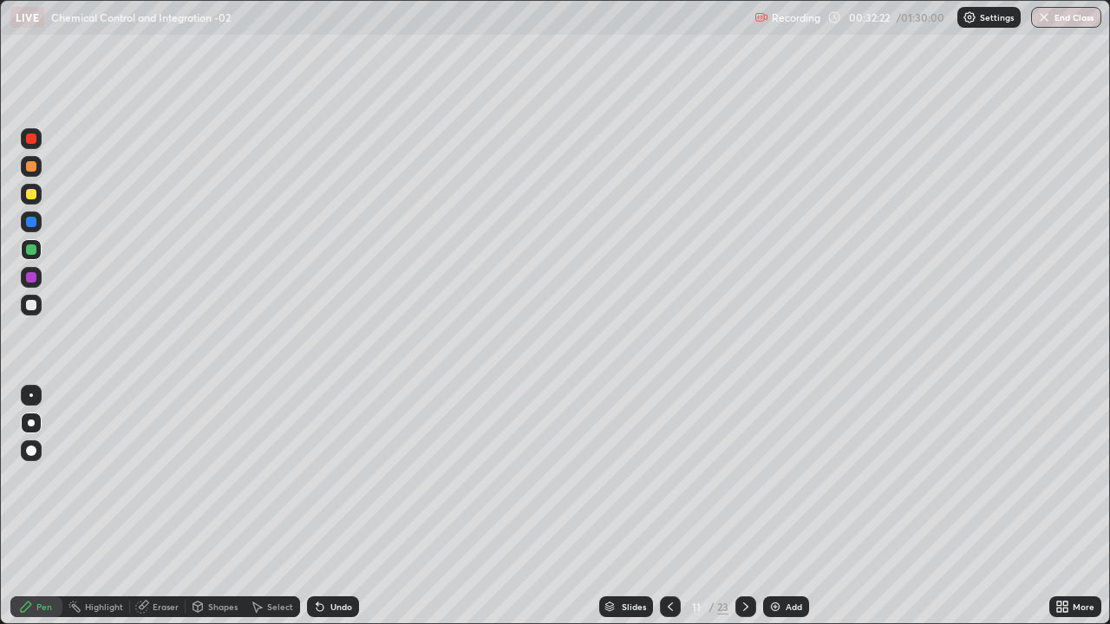
click at [330, 513] on div "Undo" at bounding box center [341, 607] width 22 height 9
click at [32, 196] on div at bounding box center [31, 194] width 10 height 10
click at [29, 306] on div at bounding box center [31, 305] width 10 height 10
click at [31, 280] on div at bounding box center [31, 277] width 10 height 10
click at [31, 195] on div at bounding box center [31, 194] width 10 height 10
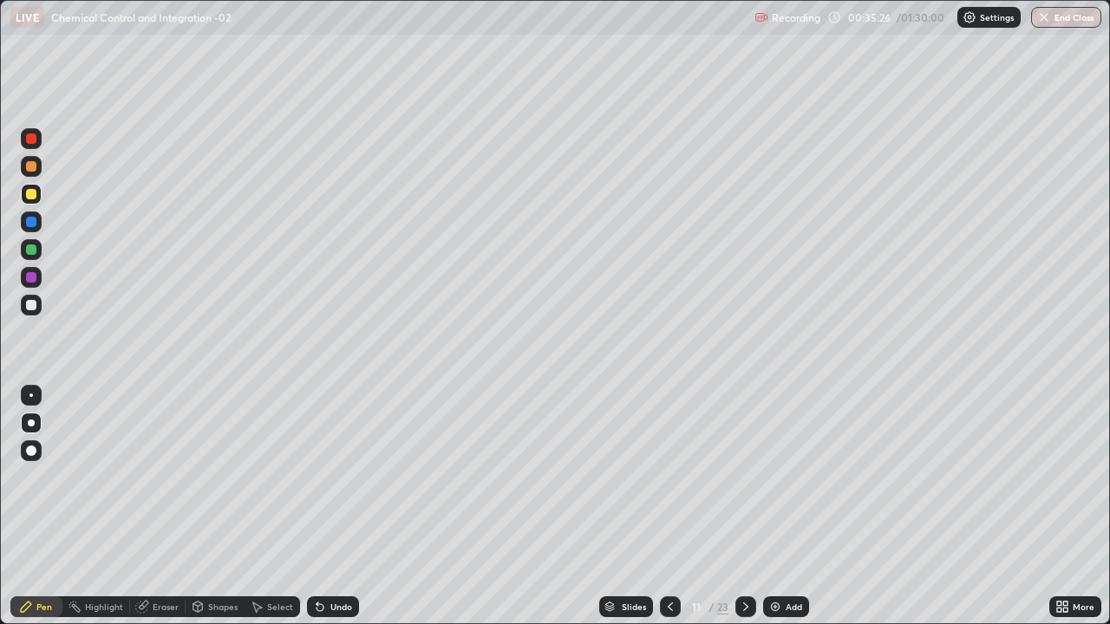
click at [213, 513] on div "Shapes" at bounding box center [222, 607] width 29 height 9
click at [276, 513] on div "Select" at bounding box center [280, 607] width 26 height 9
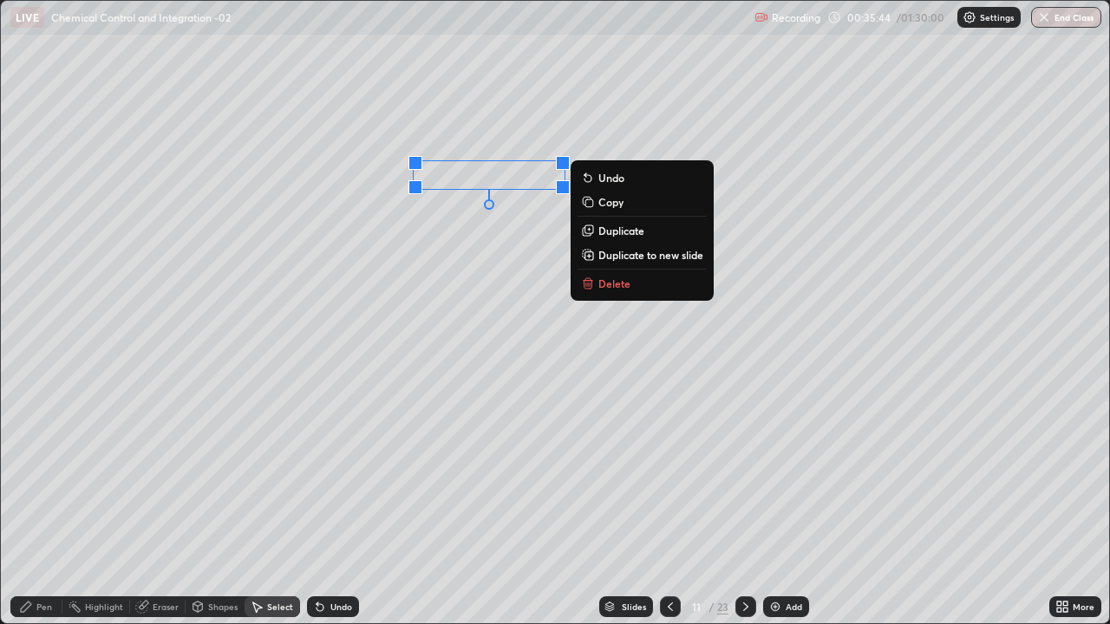
click at [89, 267] on div "0 ° Undo Copy Duplicate Duplicate to new slide Delete" at bounding box center [555, 312] width 1108 height 623
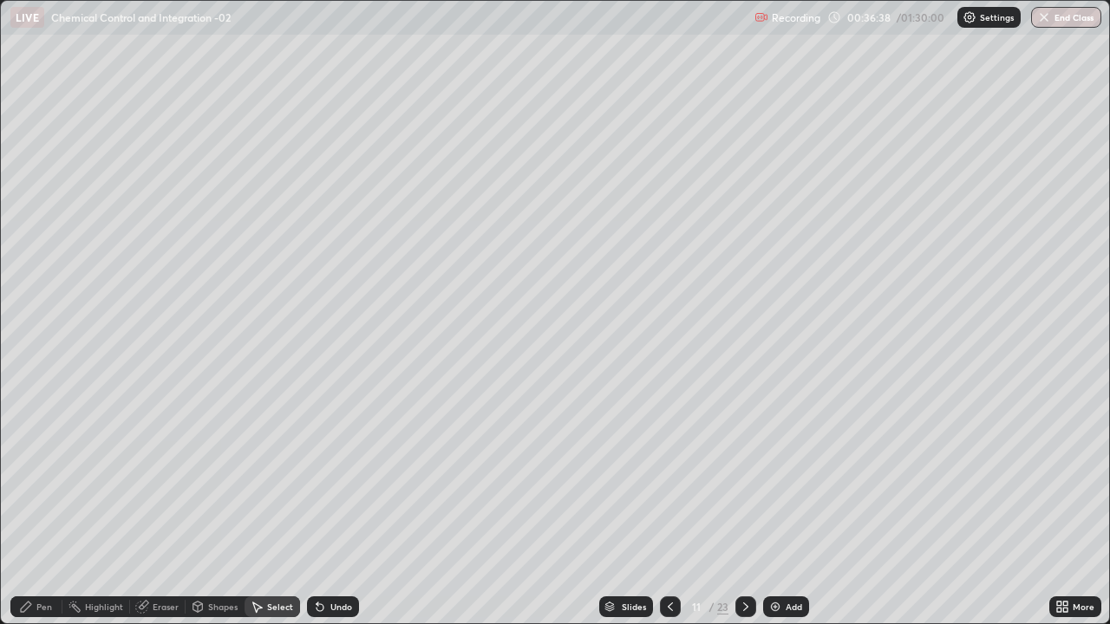
click at [43, 513] on div "Pen" at bounding box center [44, 607] width 16 height 9
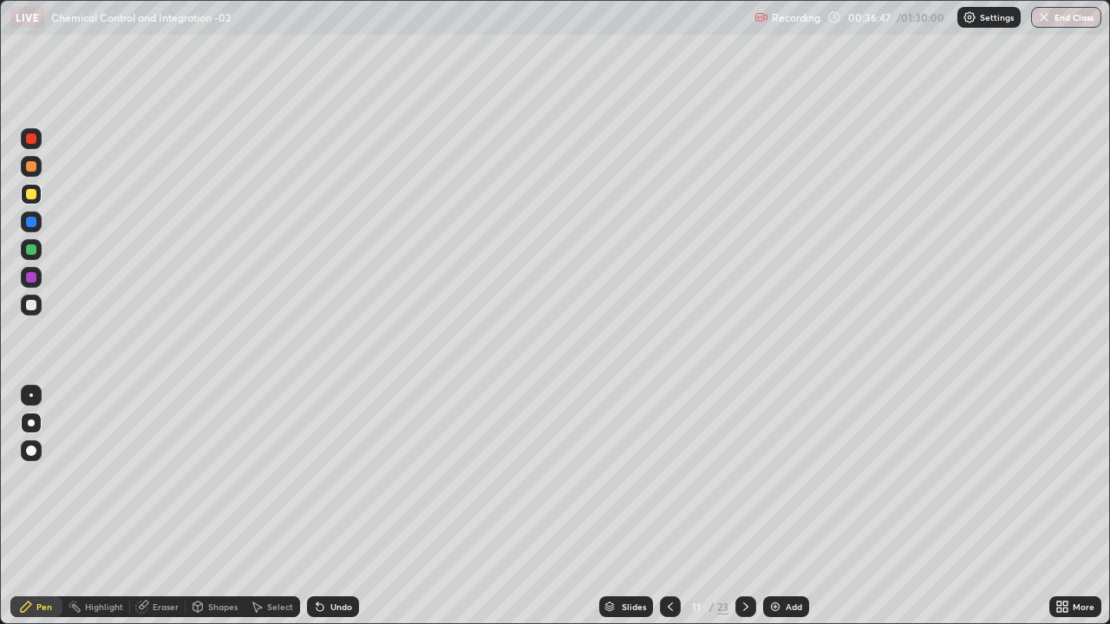
click at [33, 250] on div at bounding box center [31, 250] width 10 height 10
click at [29, 306] on div at bounding box center [31, 305] width 10 height 10
click at [278, 513] on div "Select" at bounding box center [280, 607] width 26 height 9
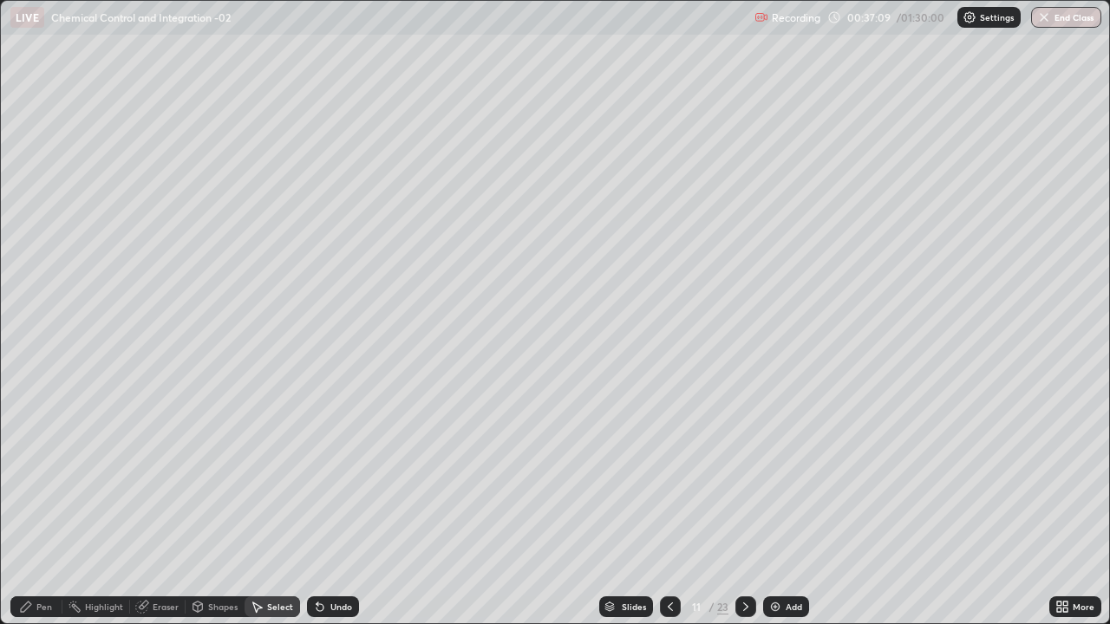
click at [282, 513] on div "Select" at bounding box center [280, 607] width 26 height 9
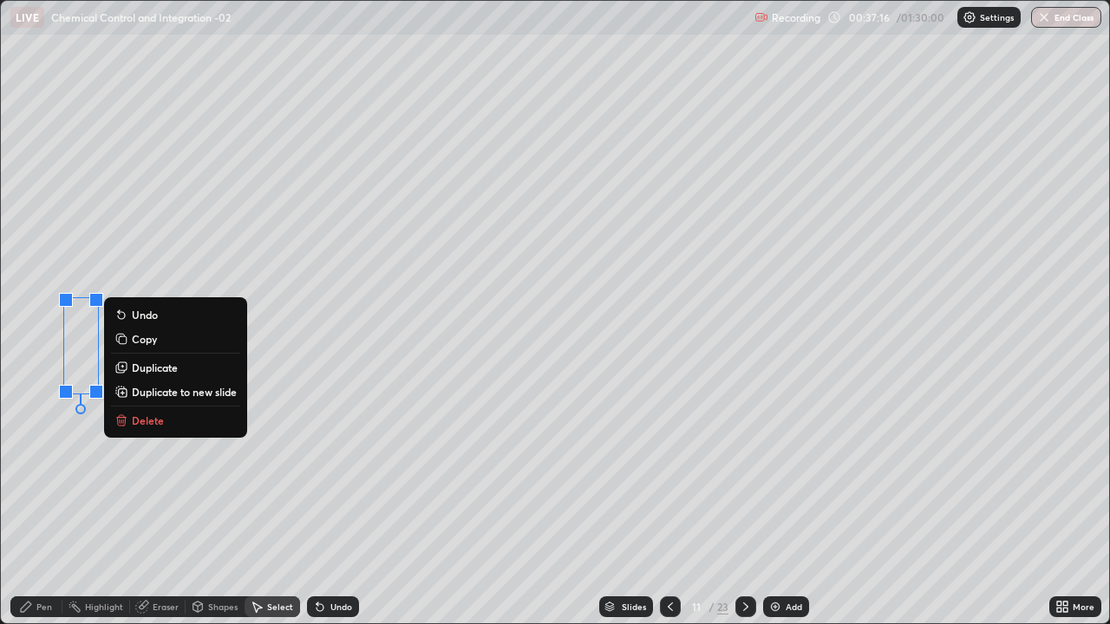
click at [121, 416] on icon at bounding box center [121, 416] width 6 height 3
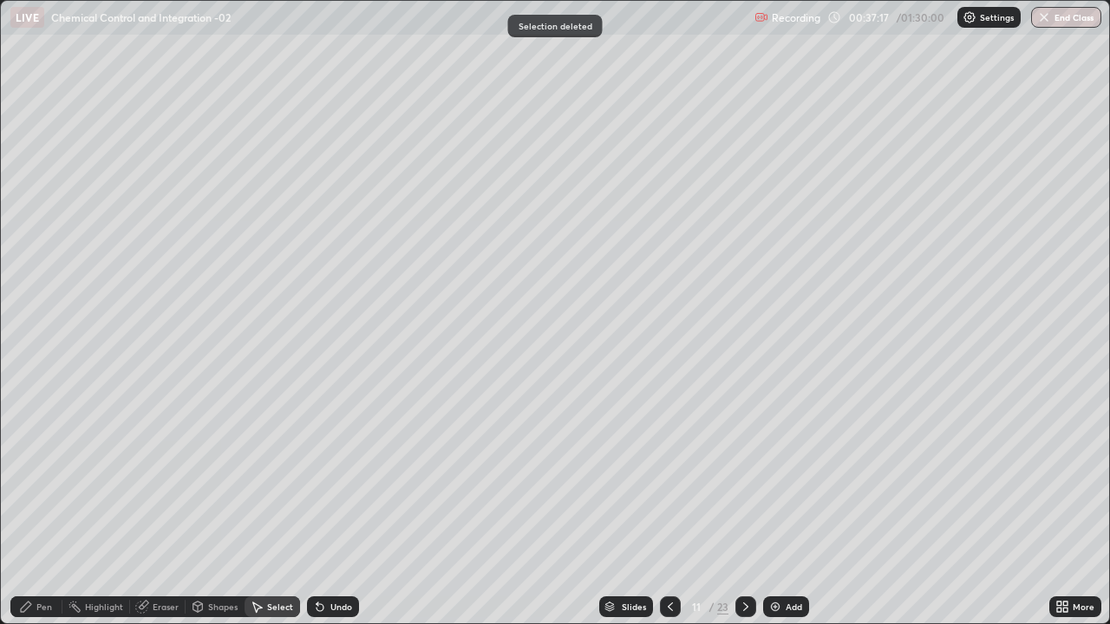
click at [35, 513] on div "Pen" at bounding box center [36, 607] width 52 height 21
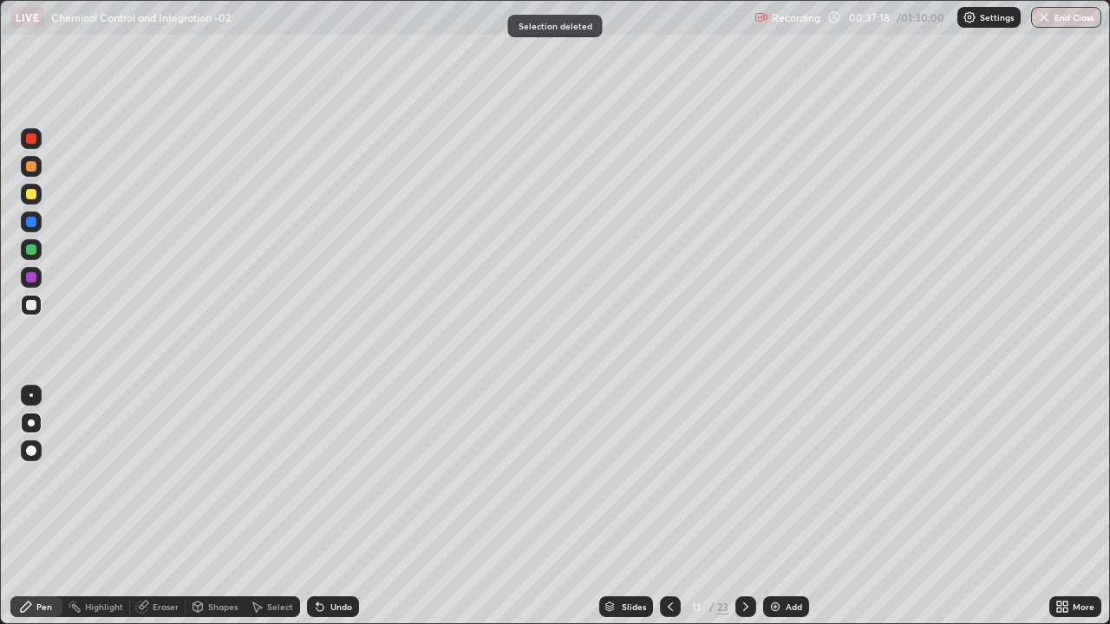
click at [32, 277] on div at bounding box center [31, 277] width 10 height 10
click at [29, 307] on div at bounding box center [31, 305] width 10 height 10
click at [337, 513] on div "Undo" at bounding box center [341, 607] width 22 height 9
click at [27, 253] on div at bounding box center [31, 250] width 10 height 10
click at [746, 513] on icon at bounding box center [745, 607] width 5 height 9
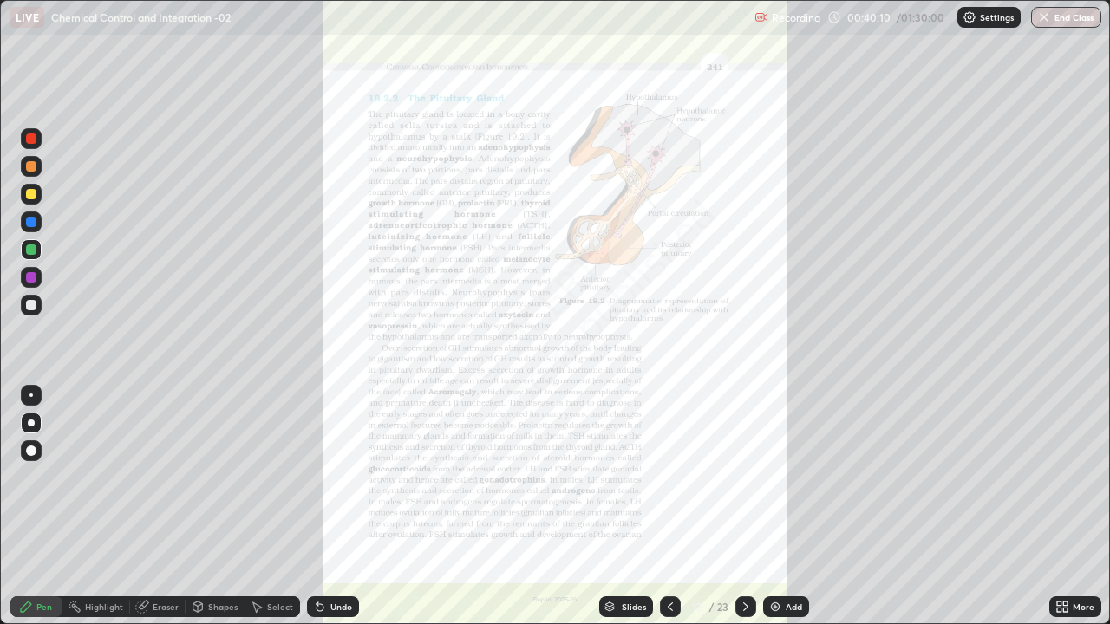
click at [1065, 513] on icon at bounding box center [1065, 610] width 4 height 4
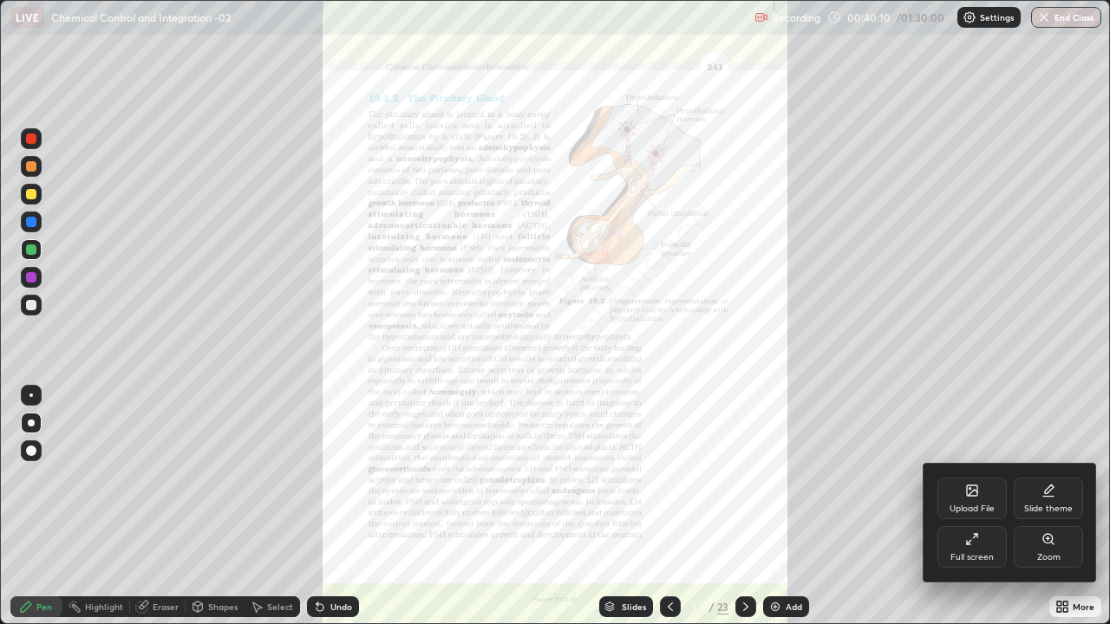
click at [1043, 513] on div "Zoom" at bounding box center [1048, 547] width 69 height 42
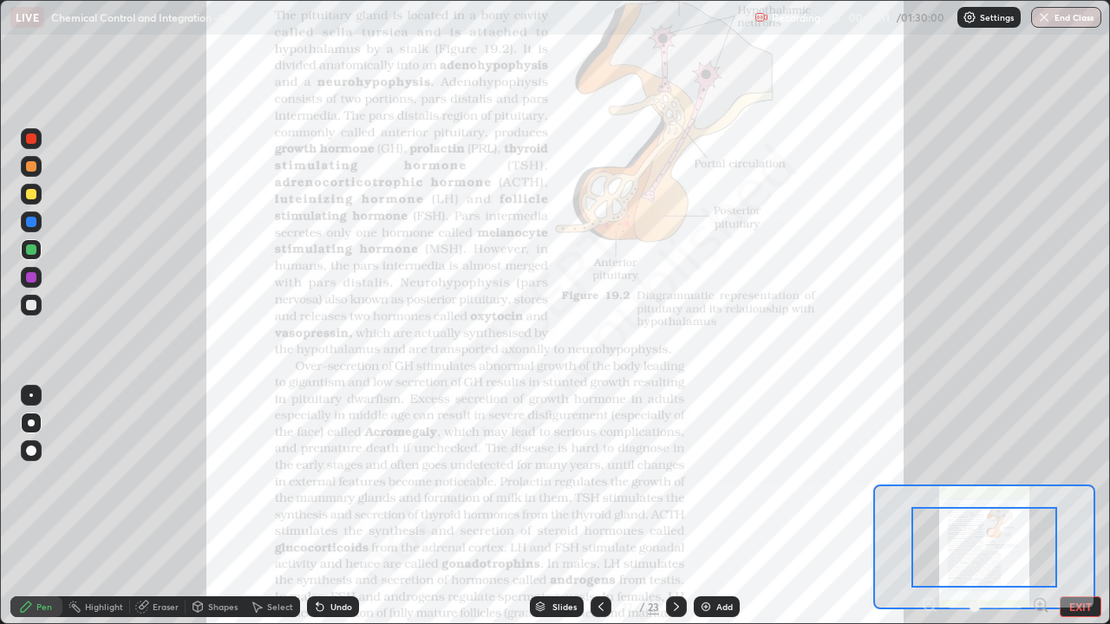
click at [1042, 513] on icon at bounding box center [1040, 605] width 4 height 0
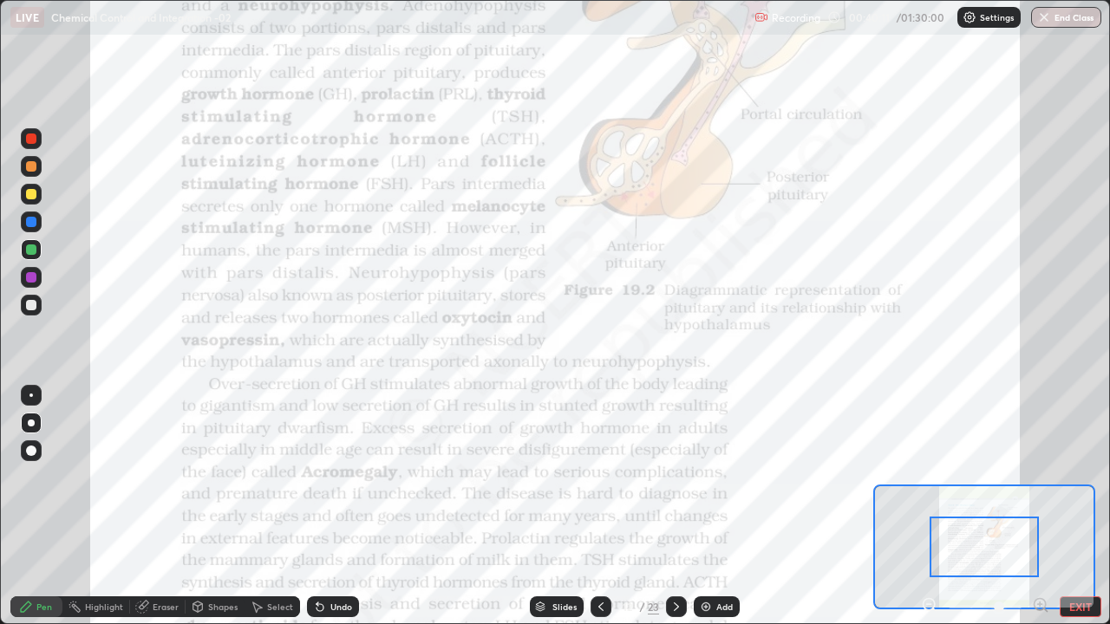
click at [1043, 513] on icon at bounding box center [1040, 605] width 4 height 0
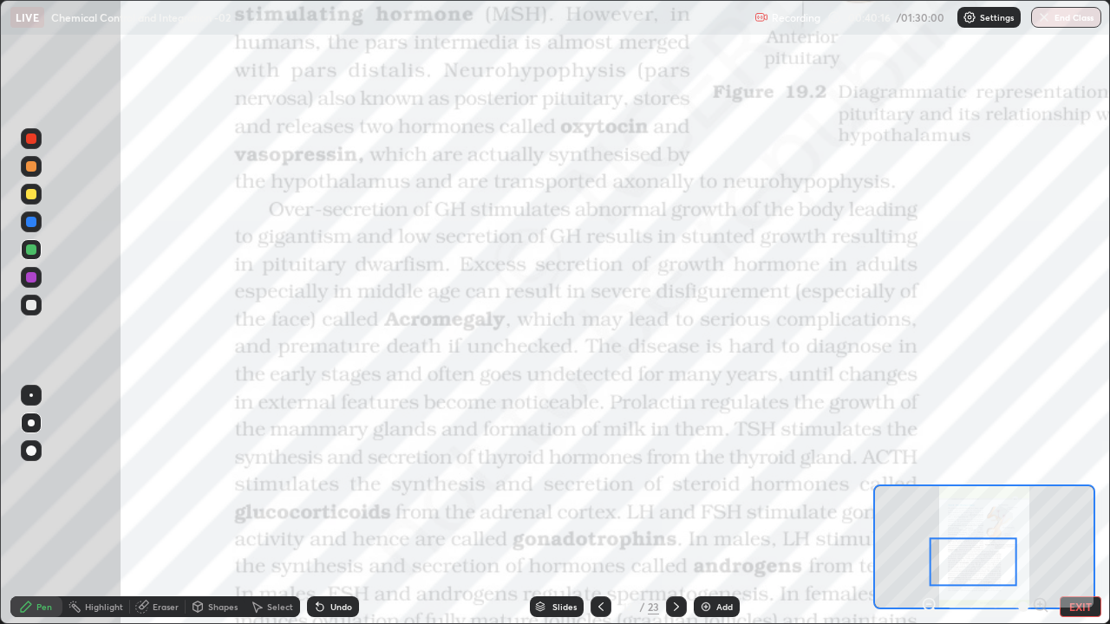
click at [33, 306] on div at bounding box center [31, 305] width 10 height 10
click at [31, 395] on div at bounding box center [30, 395] width 3 height 3
click at [31, 423] on div at bounding box center [31, 423] width 7 height 7
click at [31, 396] on div at bounding box center [30, 395] width 3 height 3
click at [31, 279] on div at bounding box center [31, 277] width 10 height 10
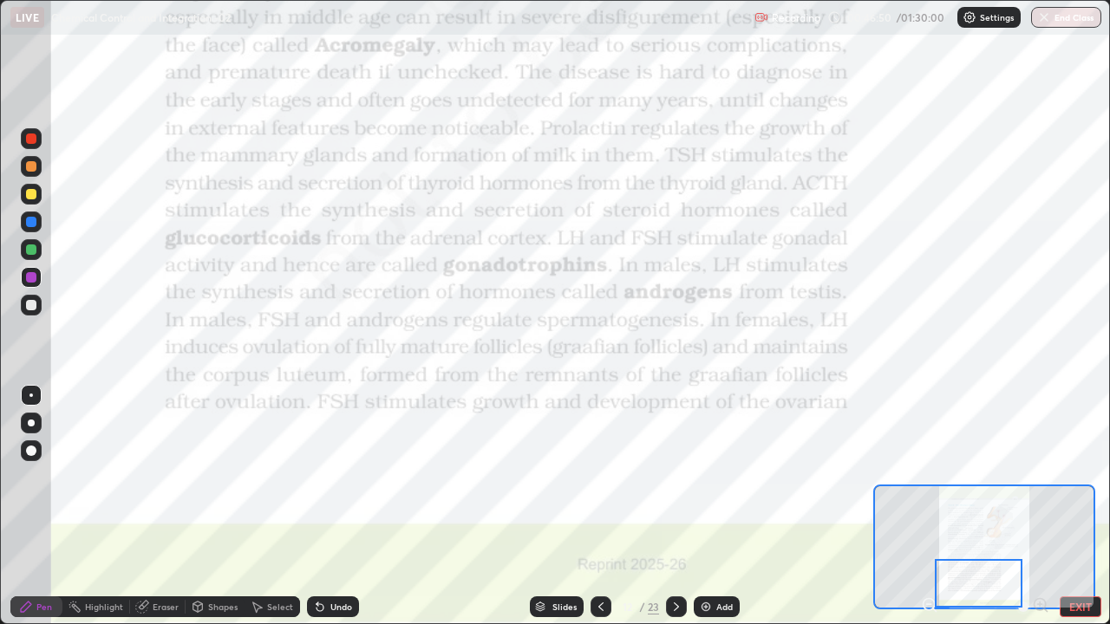
click at [682, 513] on div at bounding box center [676, 607] width 21 height 21
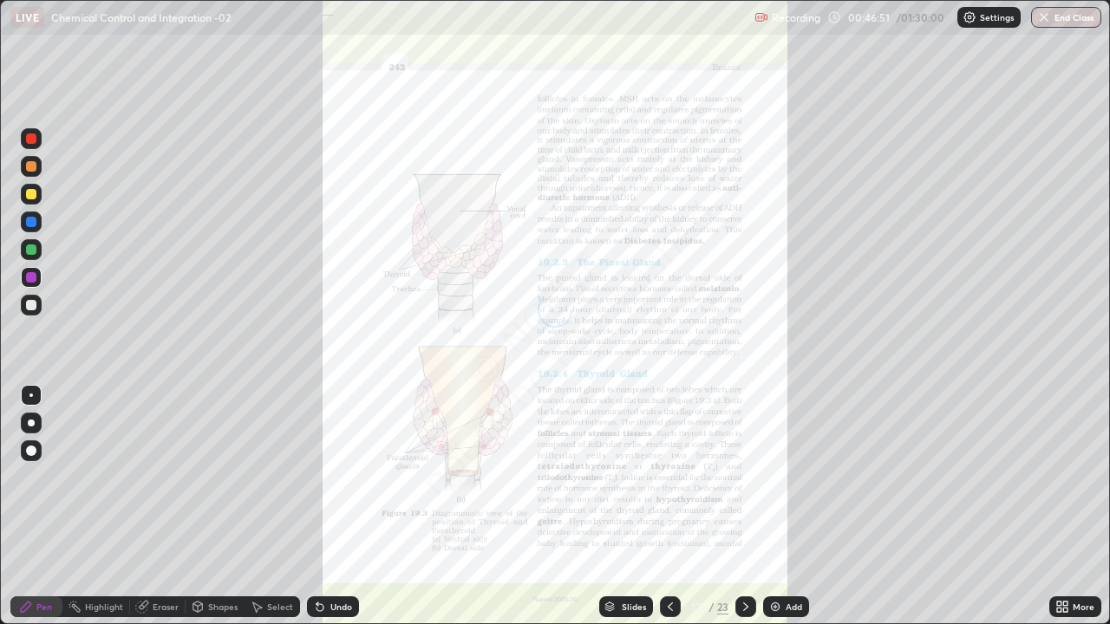
click at [670, 513] on icon at bounding box center [671, 607] width 14 height 14
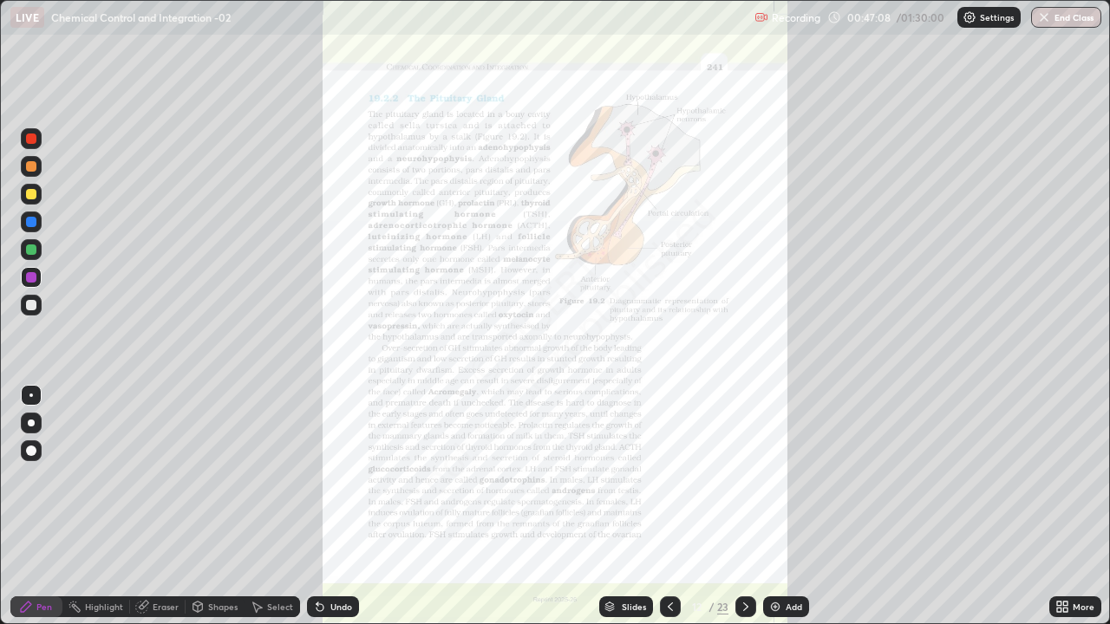
click at [745, 513] on icon at bounding box center [746, 607] width 14 height 14
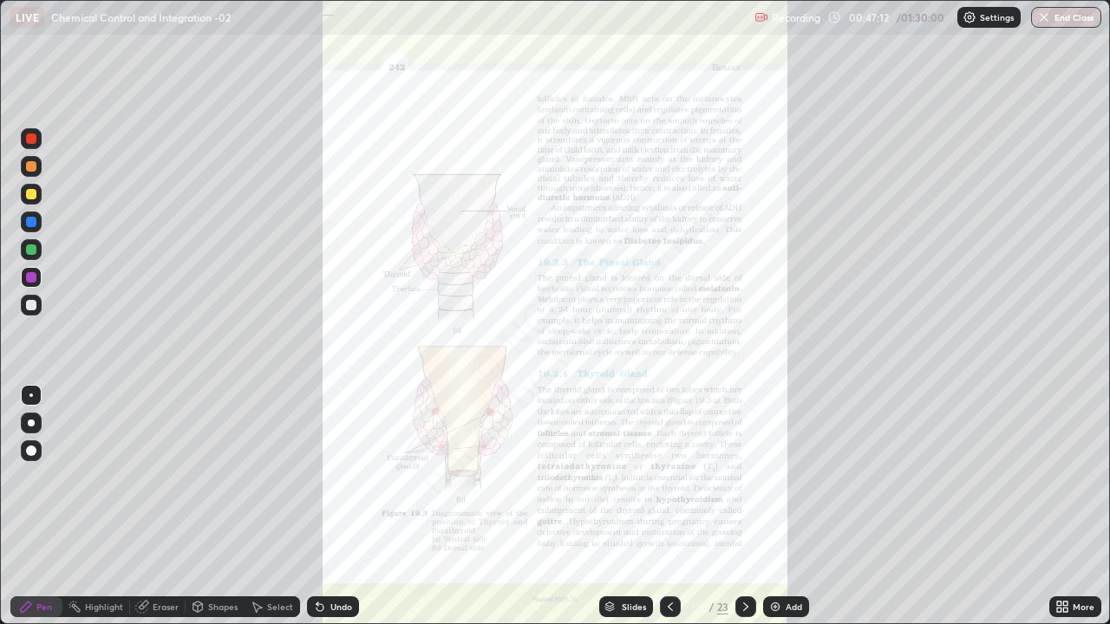
click at [1064, 513] on icon at bounding box center [1065, 610] width 4 height 4
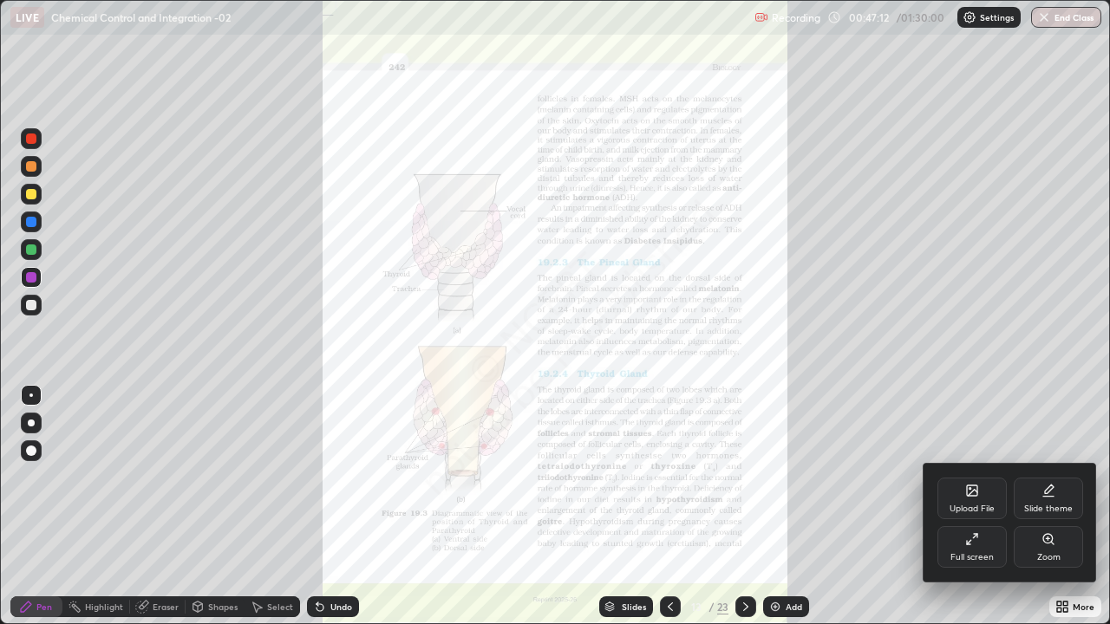
click at [1043, 513] on icon at bounding box center [1049, 540] width 14 height 14
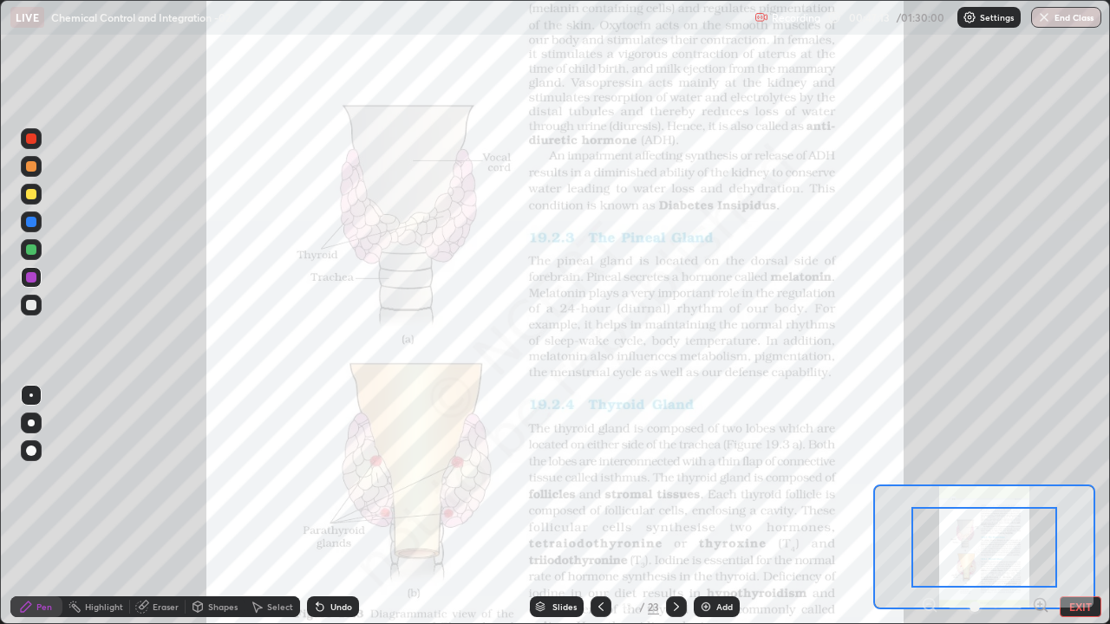
click at [1037, 513] on icon at bounding box center [1040, 605] width 17 height 17
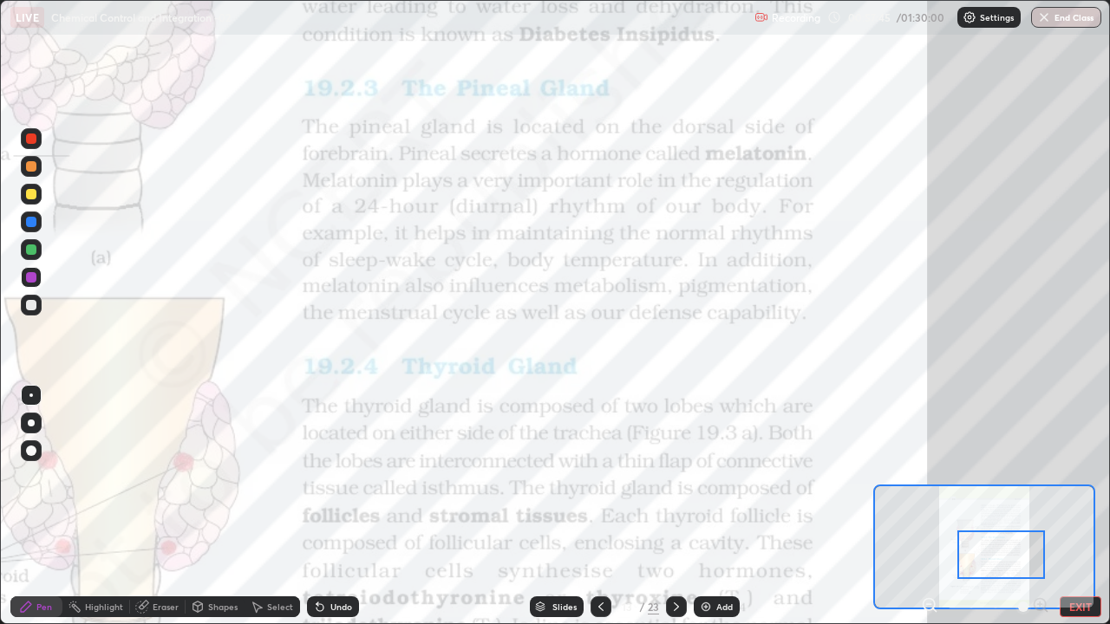
click at [29, 198] on div at bounding box center [31, 194] width 10 height 10
click at [31, 164] on div at bounding box center [31, 166] width 10 height 10
click at [34, 193] on div at bounding box center [31, 194] width 10 height 10
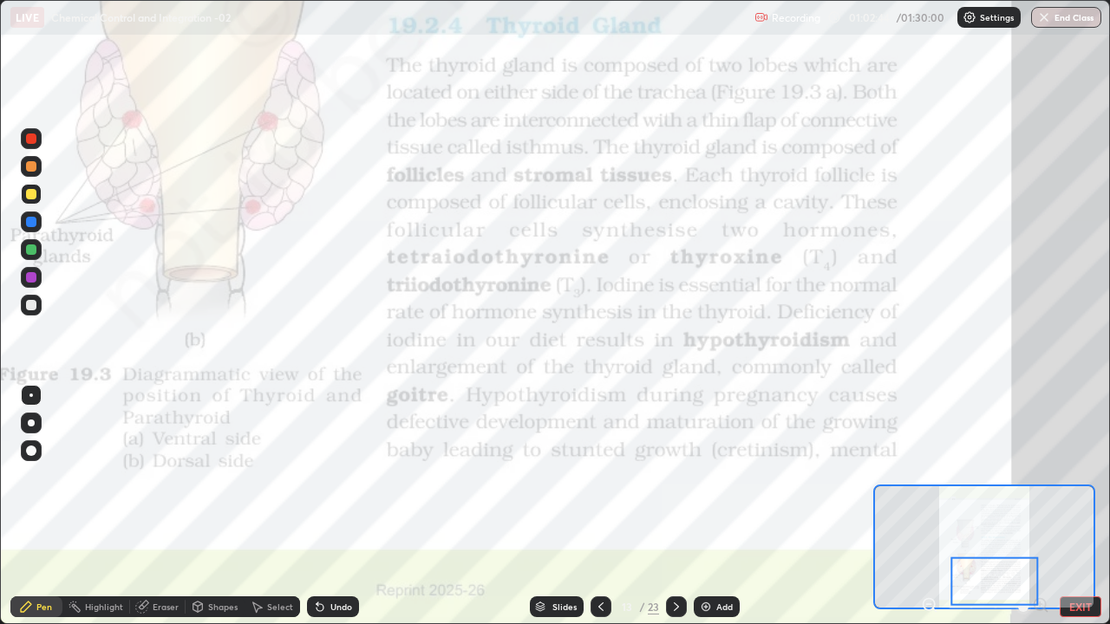
click at [600, 513] on icon at bounding box center [601, 607] width 14 height 14
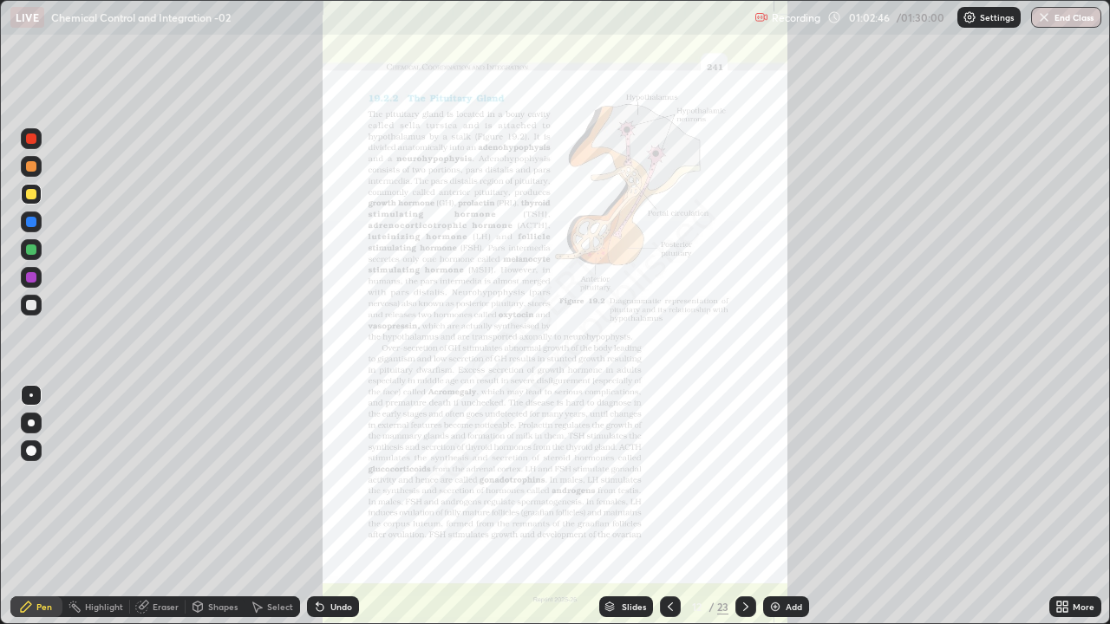
click at [771, 513] on img at bounding box center [775, 607] width 14 height 14
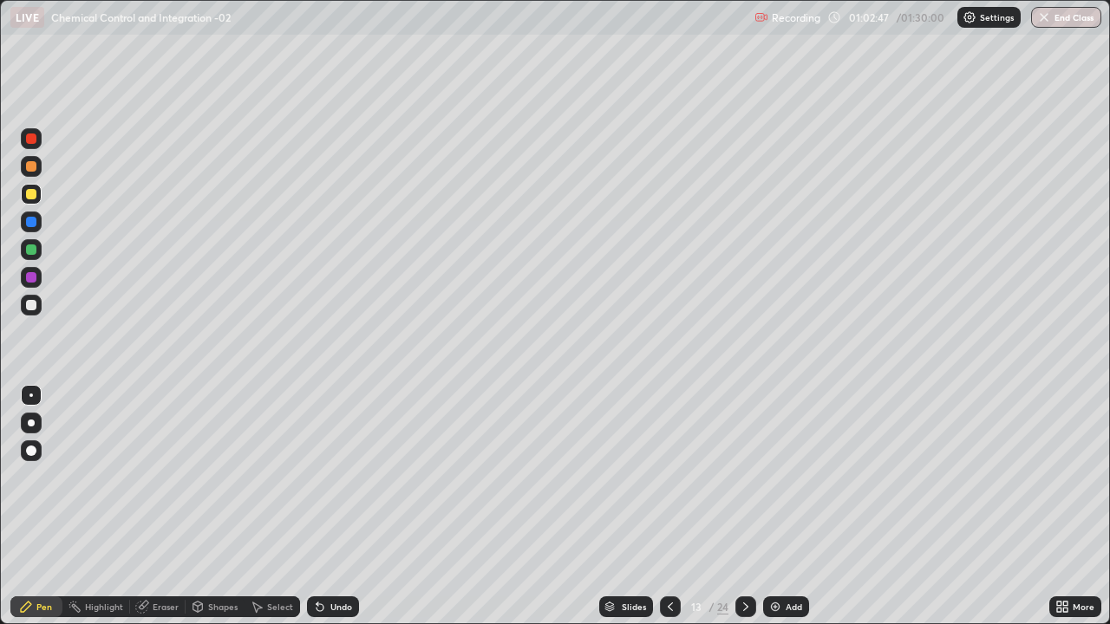
click at [33, 420] on div at bounding box center [31, 423] width 21 height 21
click at [31, 423] on div at bounding box center [31, 423] width 7 height 7
click at [30, 278] on div at bounding box center [31, 277] width 10 height 10
click at [30, 249] on div at bounding box center [31, 250] width 10 height 10
click at [342, 513] on div "Undo" at bounding box center [341, 607] width 22 height 9
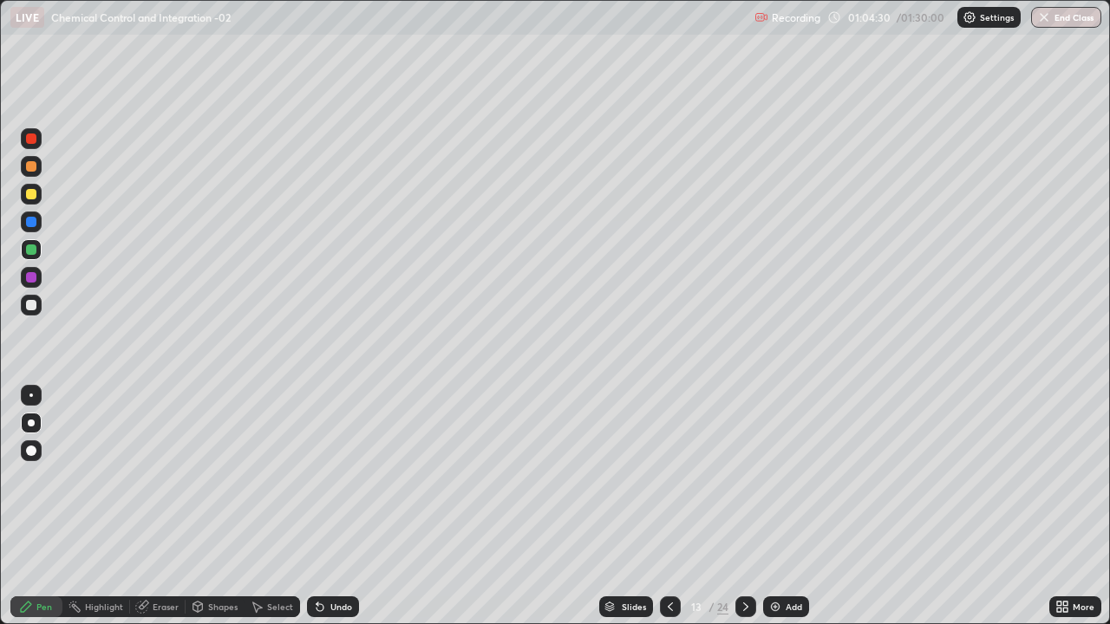
click at [335, 513] on div "Undo" at bounding box center [333, 607] width 52 height 21
click at [35, 278] on div at bounding box center [31, 277] width 10 height 10
click at [35, 303] on div at bounding box center [31, 305] width 10 height 10
click at [34, 272] on div at bounding box center [31, 277] width 10 height 10
click at [32, 250] on div at bounding box center [31, 250] width 10 height 10
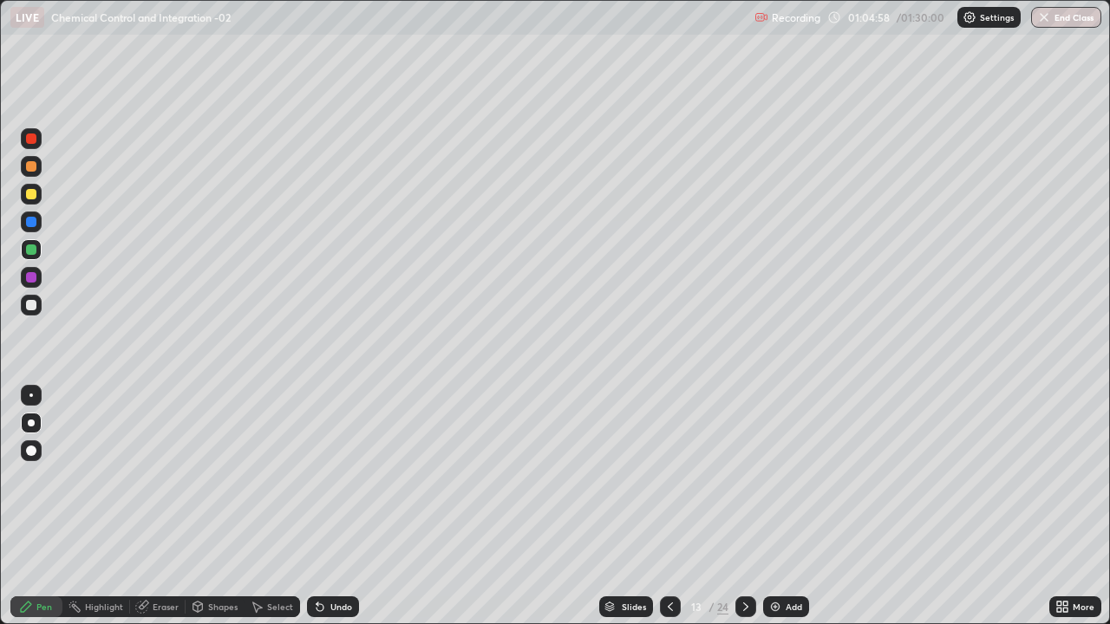
click at [34, 307] on div at bounding box center [31, 305] width 10 height 10
click at [28, 199] on div at bounding box center [31, 194] width 10 height 10
click at [774, 513] on img at bounding box center [775, 607] width 14 height 14
click at [30, 276] on div at bounding box center [31, 277] width 10 height 10
click at [32, 249] on div at bounding box center [31, 250] width 10 height 10
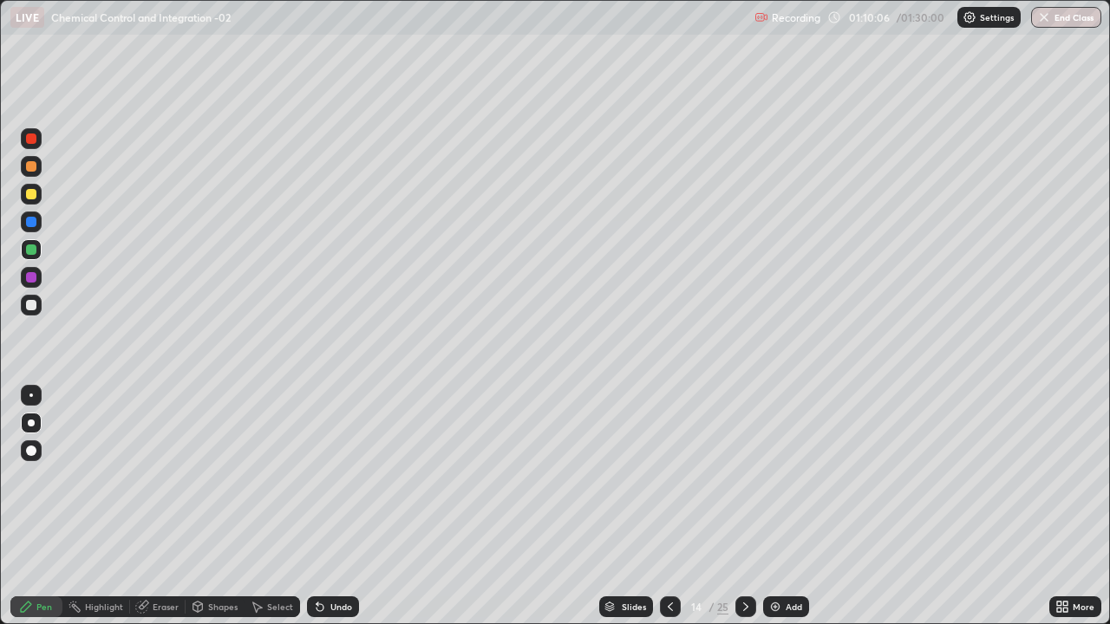
click at [342, 513] on div "Undo" at bounding box center [341, 607] width 22 height 9
click at [340, 513] on div "Undo" at bounding box center [341, 607] width 22 height 9
click at [32, 167] on div at bounding box center [31, 166] width 10 height 10
click at [344, 513] on div "Undo" at bounding box center [341, 607] width 22 height 9
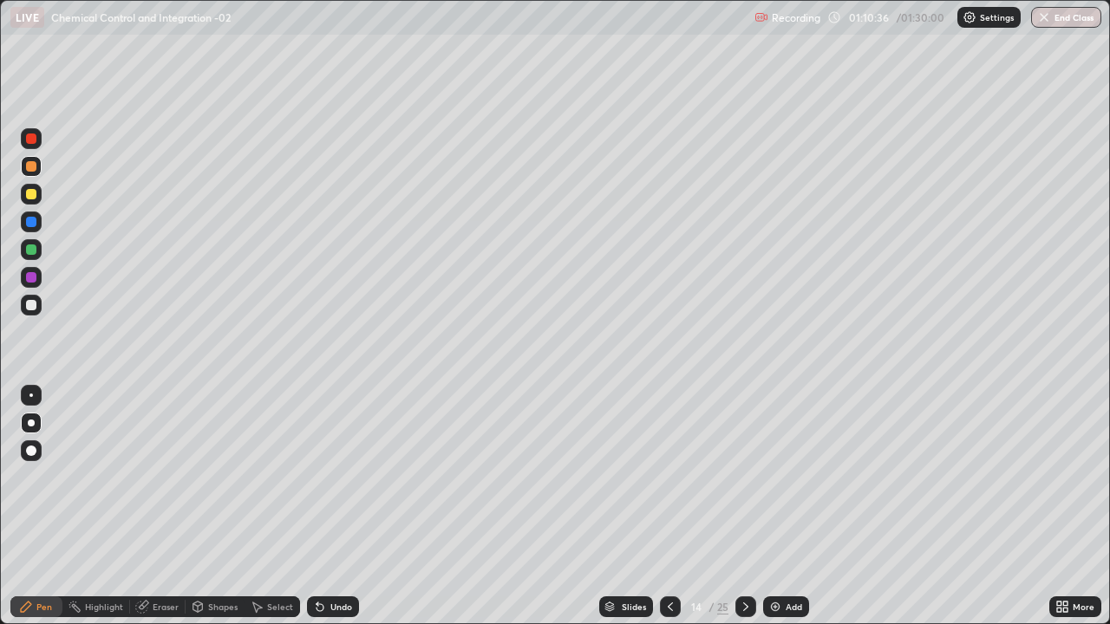
click at [343, 513] on div "Undo" at bounding box center [341, 607] width 22 height 9
click at [31, 222] on div at bounding box center [31, 222] width 10 height 10
click at [31, 192] on div at bounding box center [31, 194] width 10 height 10
click at [31, 396] on div at bounding box center [30, 395] width 3 height 3
click at [32, 279] on div at bounding box center [31, 277] width 10 height 10
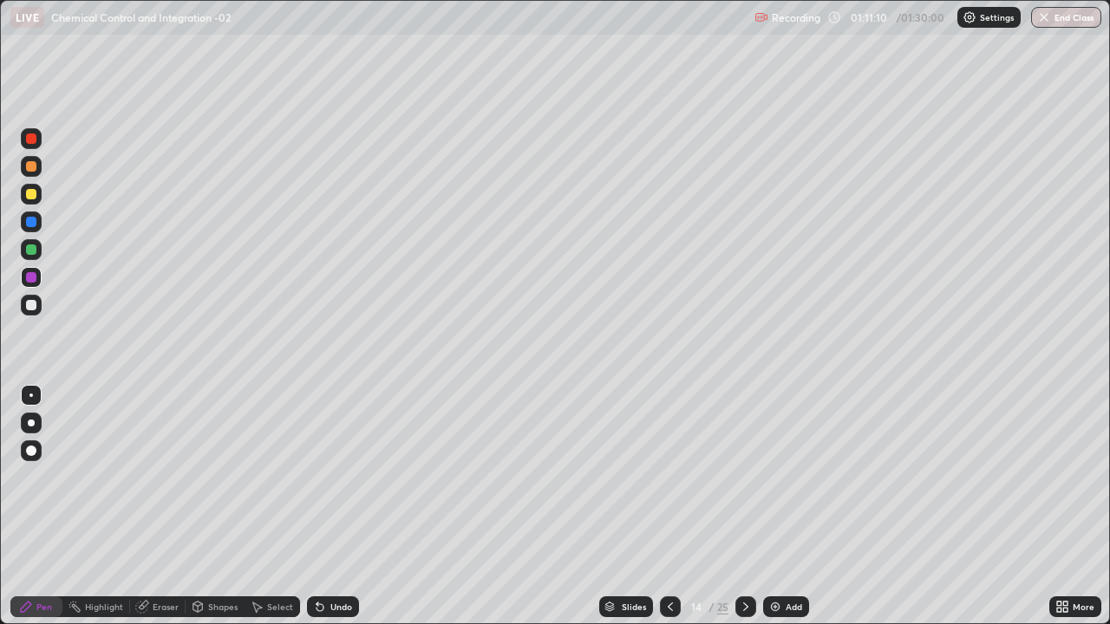
click at [34, 193] on div at bounding box center [31, 194] width 10 height 10
click at [32, 304] on div at bounding box center [31, 305] width 10 height 10
click at [31, 168] on div at bounding box center [31, 166] width 10 height 10
click at [31, 422] on div at bounding box center [31, 423] width 7 height 7
click at [36, 313] on div at bounding box center [31, 305] width 21 height 21
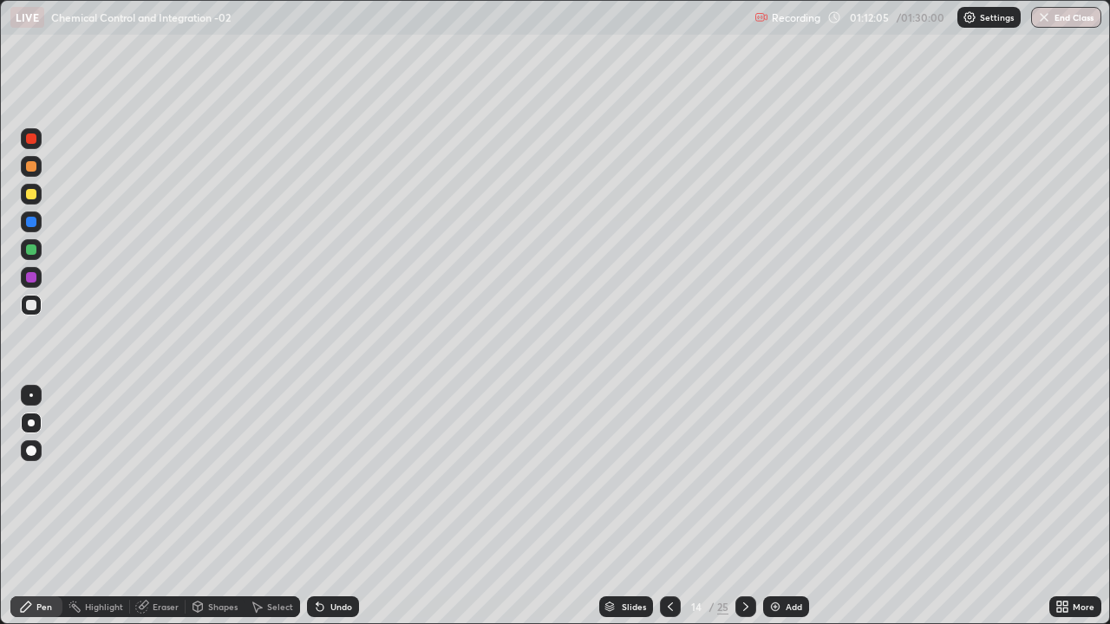
click at [338, 513] on div "Undo" at bounding box center [341, 607] width 22 height 9
click at [339, 513] on div "Undo" at bounding box center [341, 607] width 22 height 9
click at [33, 252] on div at bounding box center [31, 250] width 10 height 10
click at [337, 513] on div "Undo" at bounding box center [341, 607] width 22 height 9
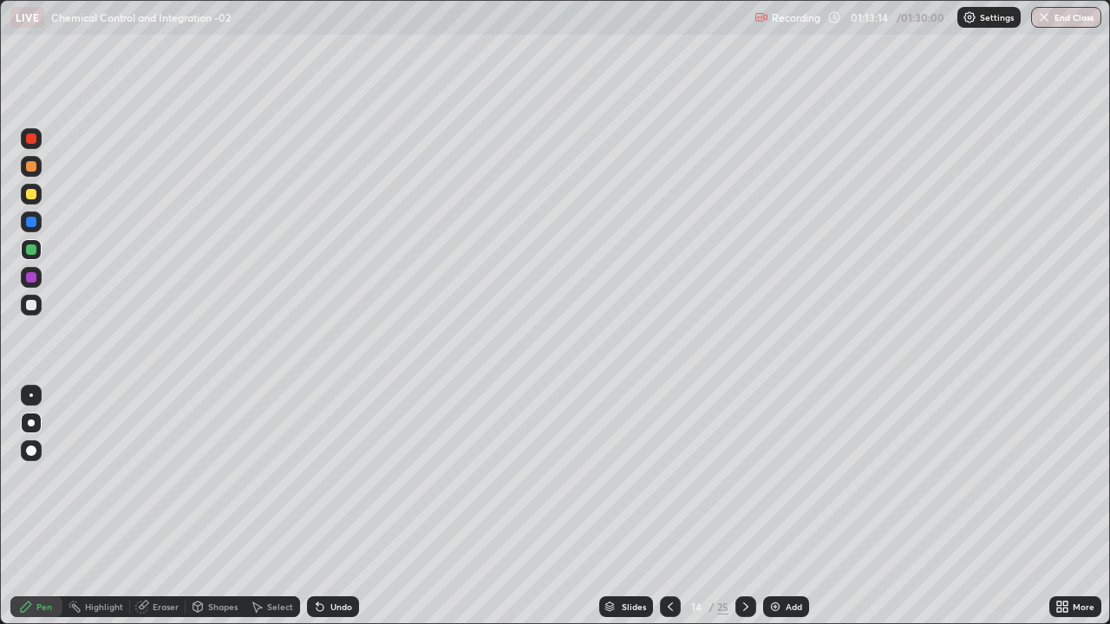
click at [335, 513] on div "Undo" at bounding box center [333, 607] width 52 height 21
click at [31, 276] on div at bounding box center [31, 277] width 10 height 10
click at [29, 305] on div at bounding box center [31, 305] width 10 height 10
click at [31, 396] on div at bounding box center [30, 395] width 3 height 3
click at [330, 513] on div "Undo" at bounding box center [333, 607] width 52 height 21
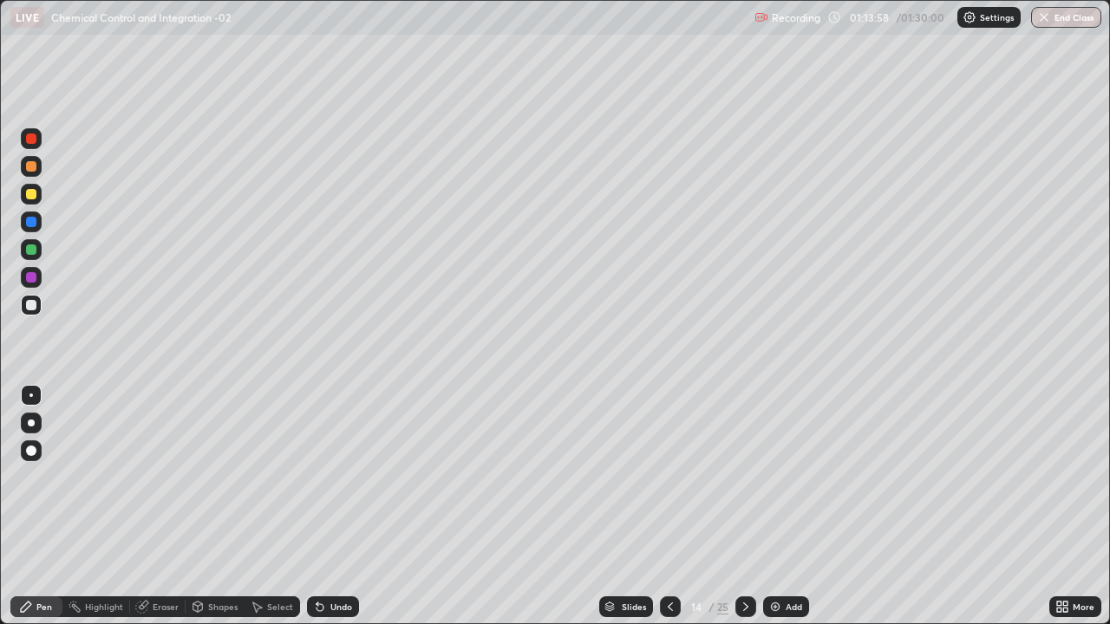
click at [30, 278] on div at bounding box center [31, 277] width 10 height 10
click at [330, 513] on div "Undo" at bounding box center [341, 607] width 22 height 9
click at [331, 513] on div "Undo" at bounding box center [341, 607] width 22 height 9
click at [335, 513] on div "Undo" at bounding box center [341, 607] width 22 height 9
click at [29, 194] on div at bounding box center [31, 194] width 10 height 10
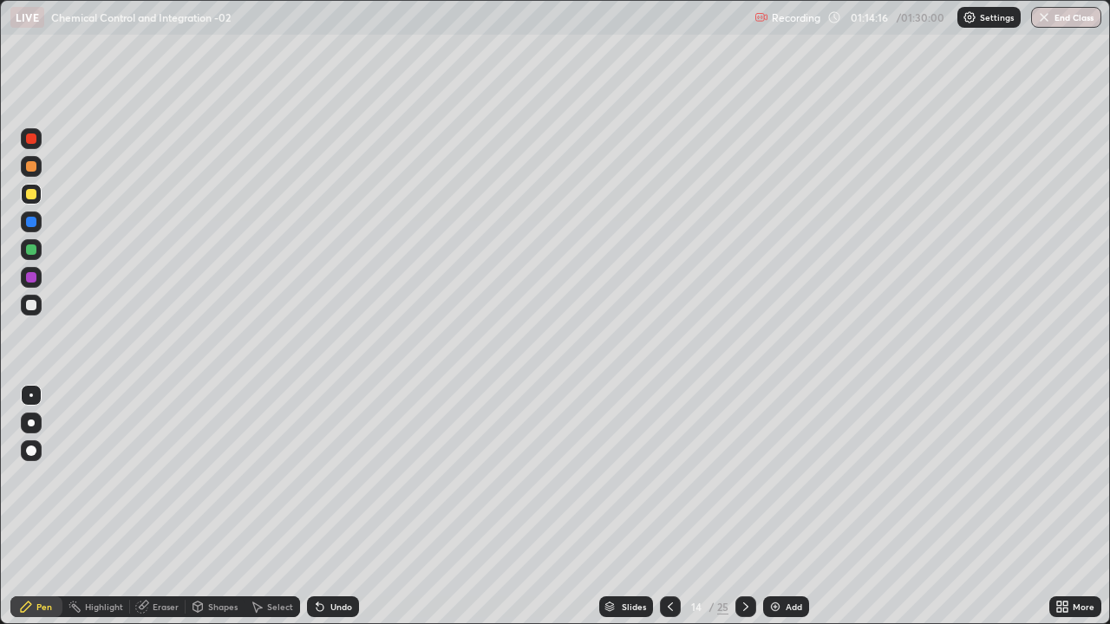
click at [330, 513] on div "Undo" at bounding box center [341, 607] width 22 height 9
click at [333, 513] on div "Undo" at bounding box center [341, 607] width 22 height 9
click at [152, 513] on div "Eraser" at bounding box center [158, 607] width 56 height 35
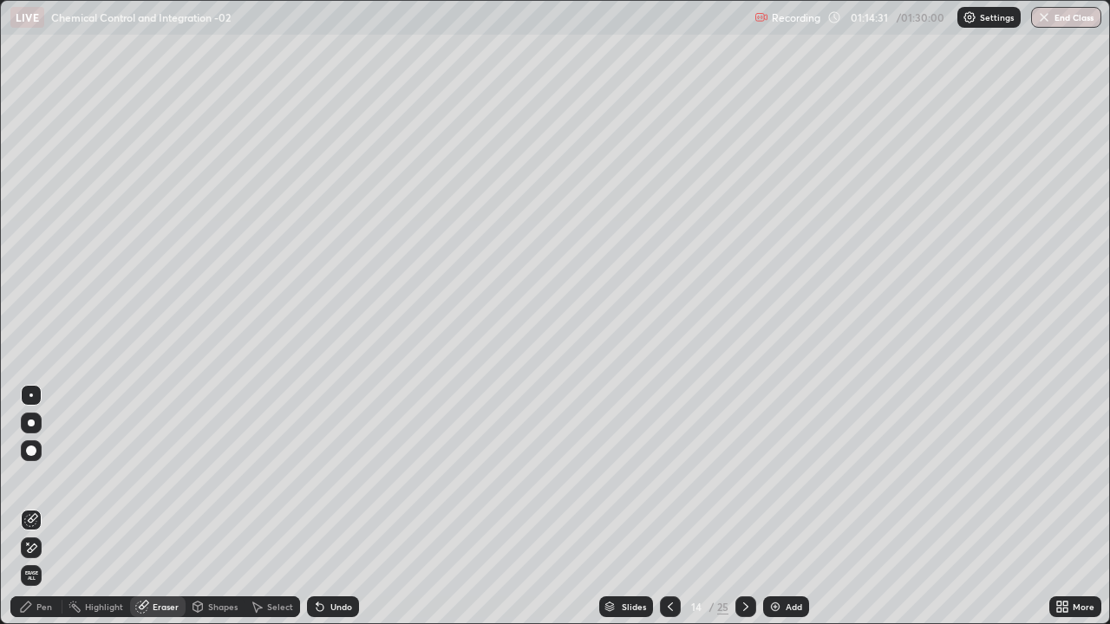
click at [38, 513] on div "Pen" at bounding box center [36, 607] width 52 height 21
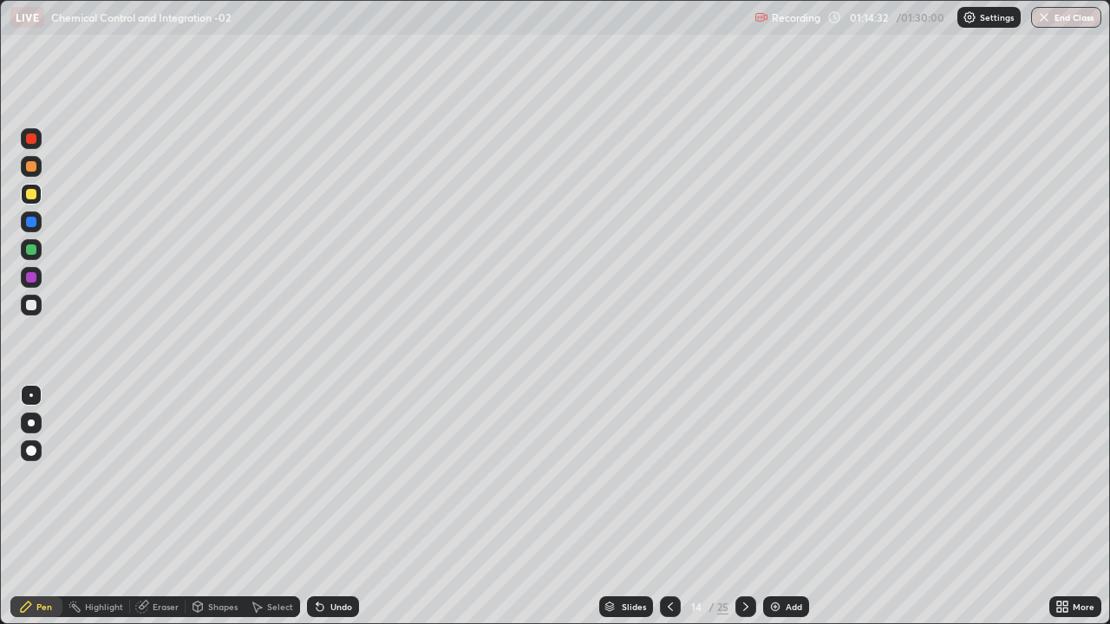
click at [178, 513] on div "Eraser" at bounding box center [158, 607] width 56 height 35
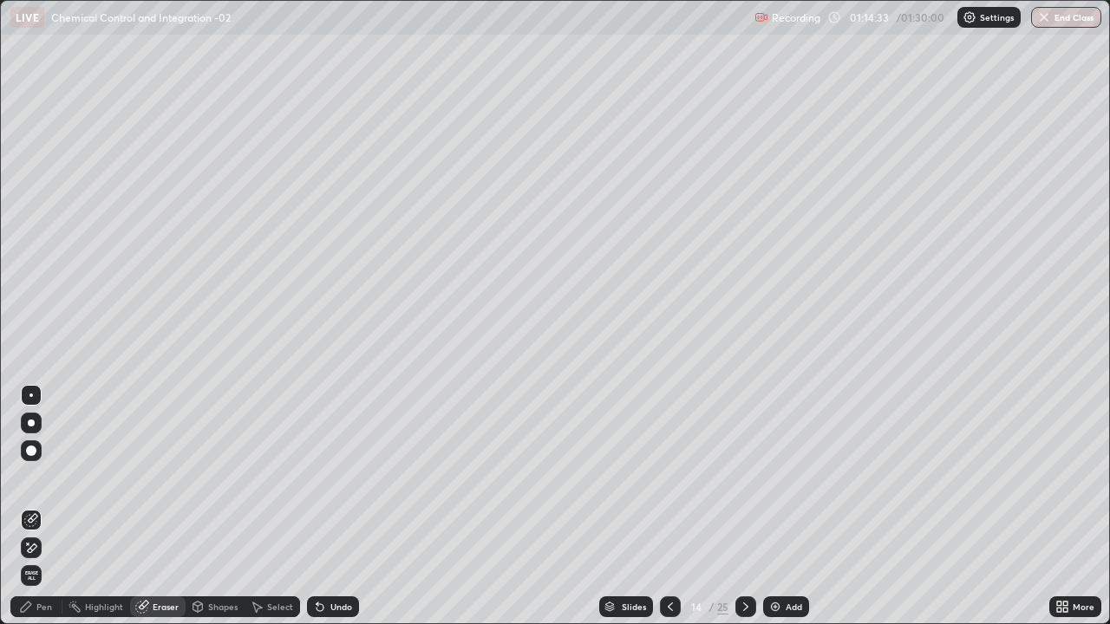
click at [36, 513] on div "Pen" at bounding box center [44, 607] width 16 height 9
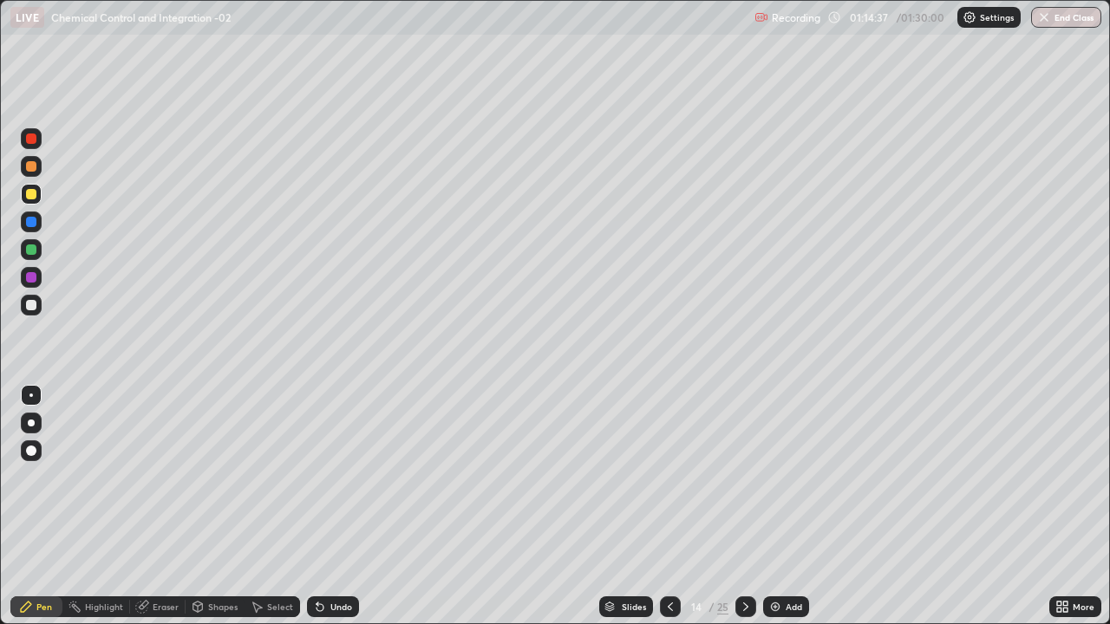
click at [235, 513] on div "Shapes" at bounding box center [215, 607] width 59 height 35
click at [40, 513] on div "Pen" at bounding box center [44, 607] width 16 height 9
click at [44, 513] on div "Pen" at bounding box center [44, 607] width 16 height 9
click at [34, 308] on div at bounding box center [31, 305] width 10 height 10
click at [29, 278] on div at bounding box center [31, 277] width 10 height 10
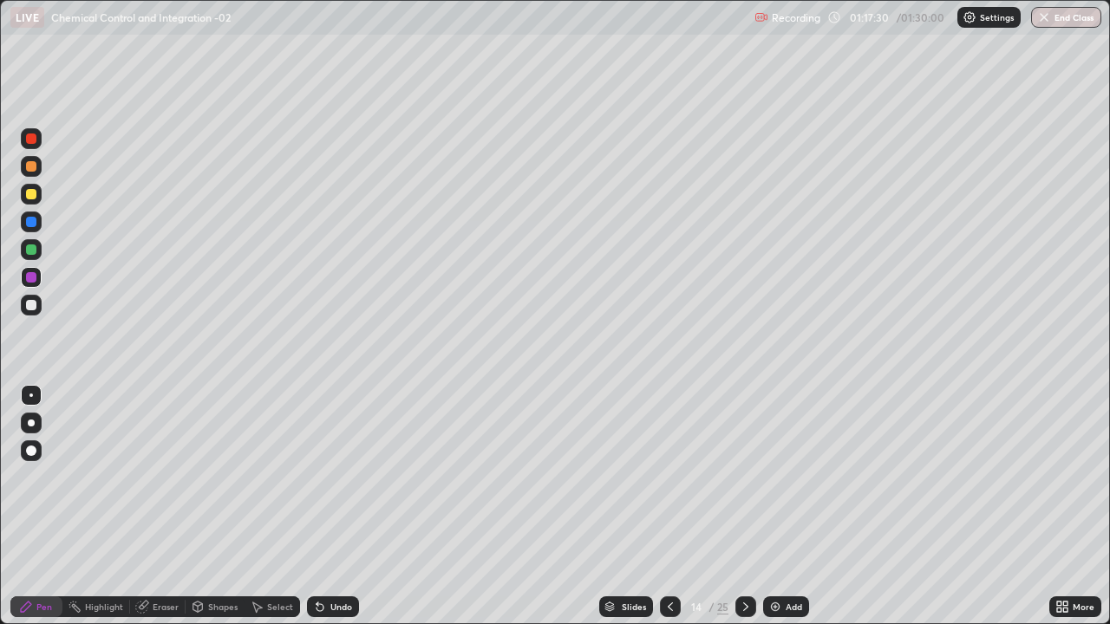
click at [771, 513] on img at bounding box center [775, 607] width 14 height 14
click at [32, 164] on div at bounding box center [31, 166] width 10 height 10
click at [33, 422] on div at bounding box center [31, 423] width 7 height 7
click at [28, 249] on div at bounding box center [31, 250] width 10 height 10
click at [33, 276] on div at bounding box center [31, 277] width 10 height 10
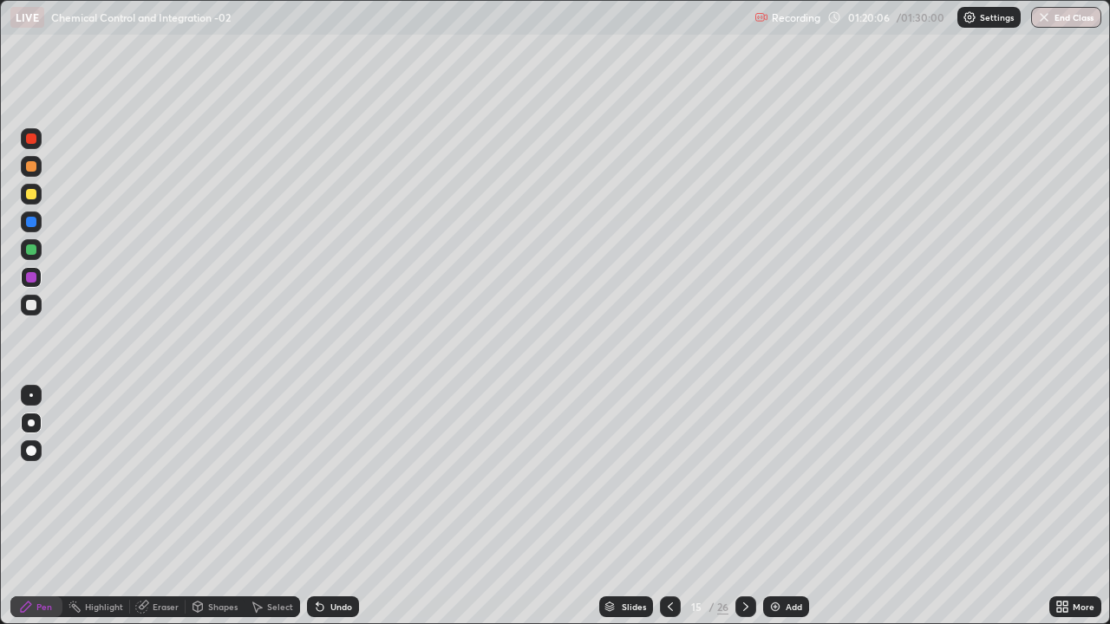
click at [30, 252] on div at bounding box center [31, 250] width 10 height 10
click at [1078, 16] on button "End Class" at bounding box center [1067, 17] width 69 height 21
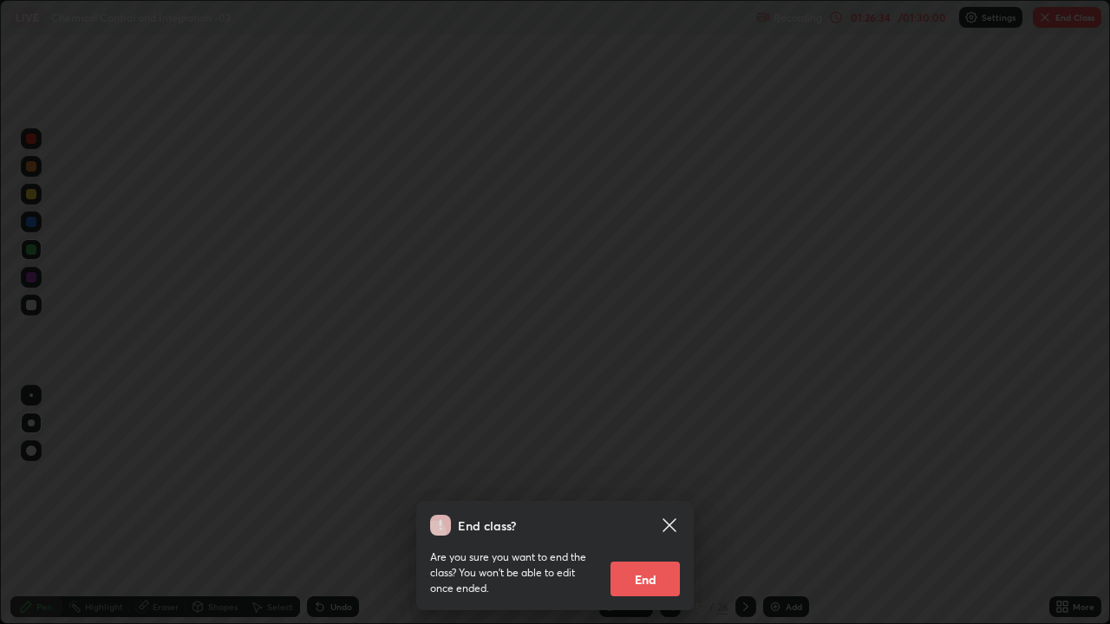
click at [631, 513] on button "End" at bounding box center [645, 579] width 69 height 35
